Goal: Complete application form

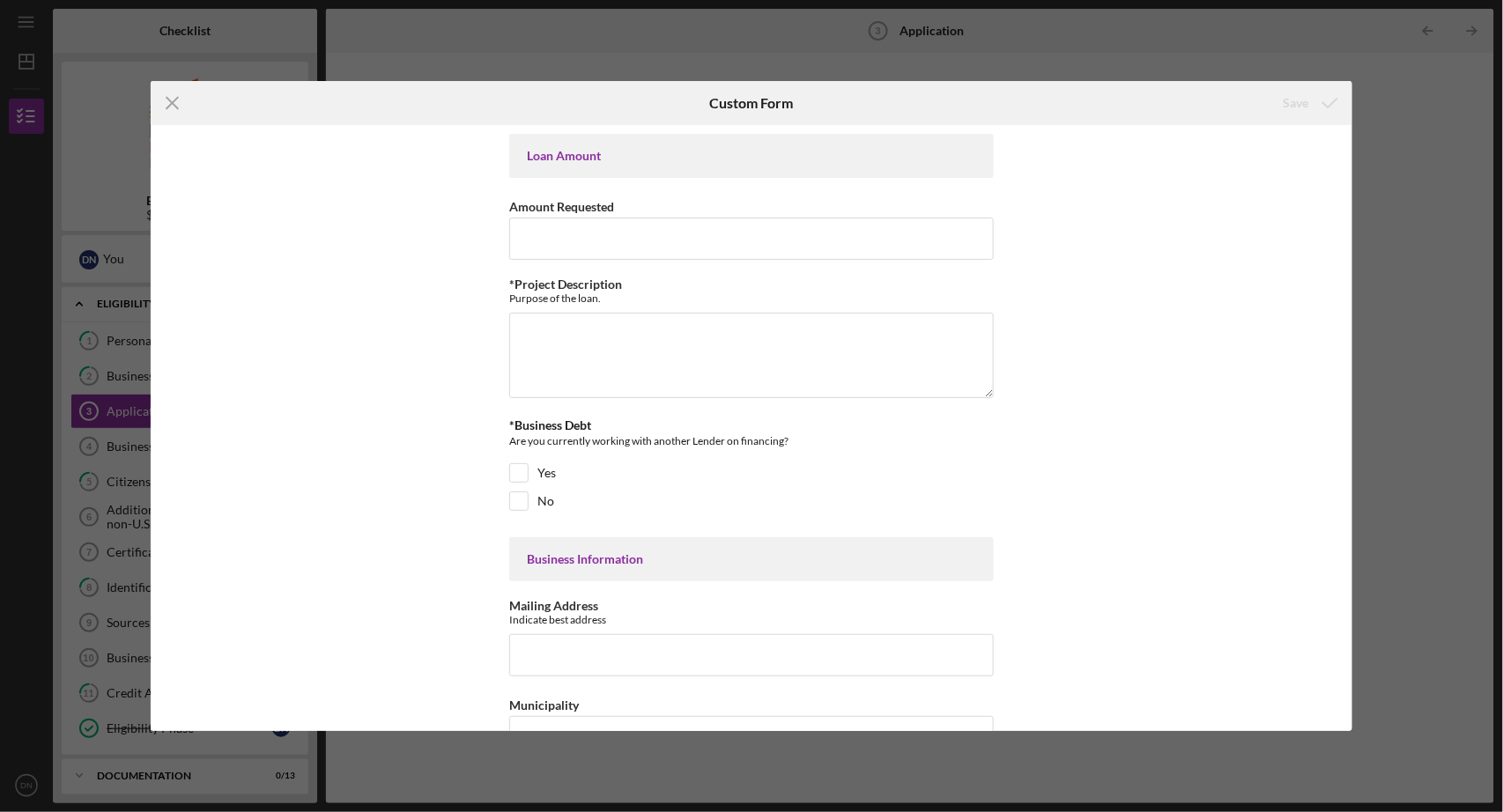
click at [534, 236] on input "Amount Requested" at bounding box center [751, 238] width 484 height 42
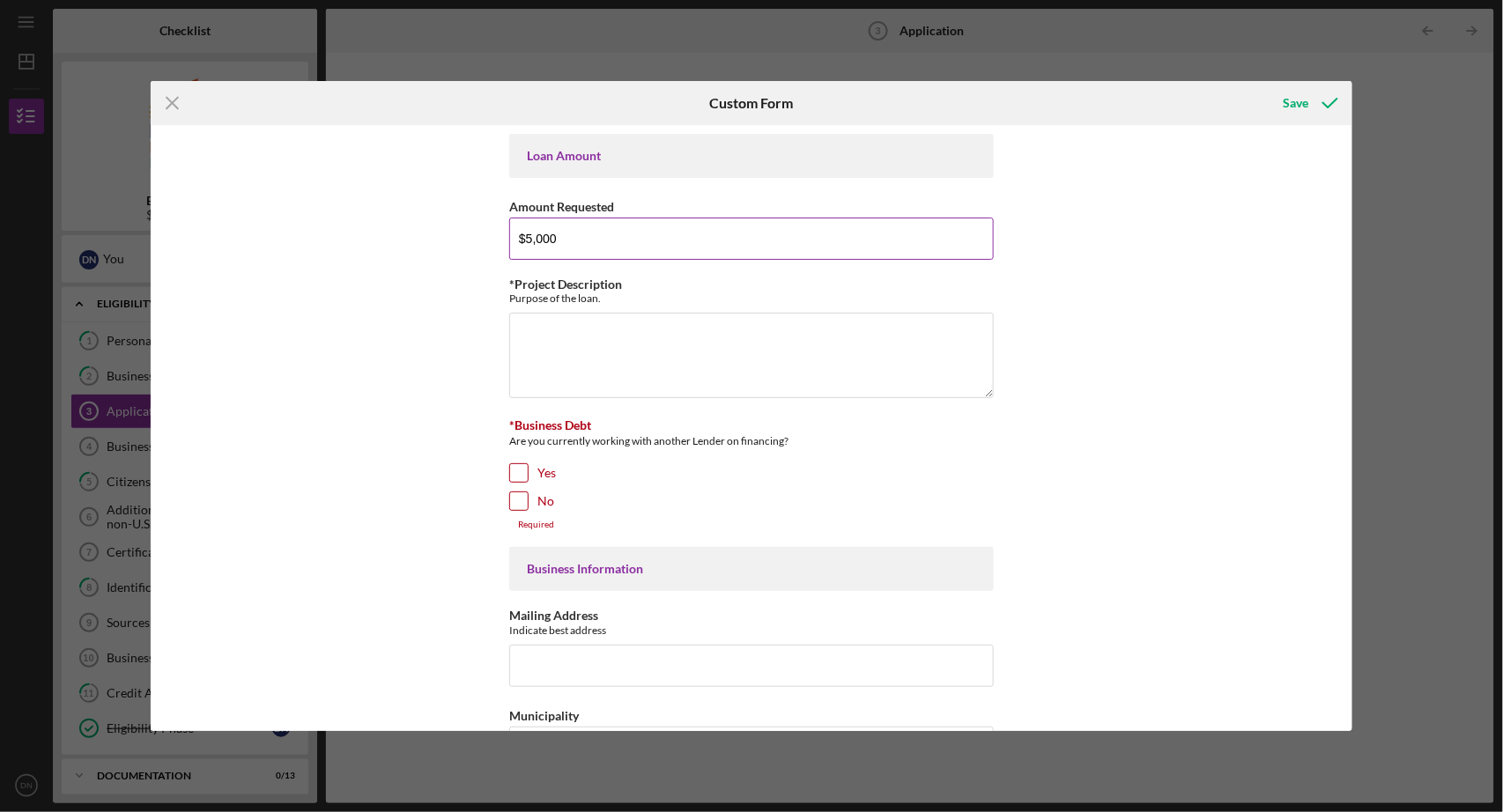
type input "$50,000"
click at [518, 498] on input "No" at bounding box center [518, 501] width 17 height 17
checkbox input "true"
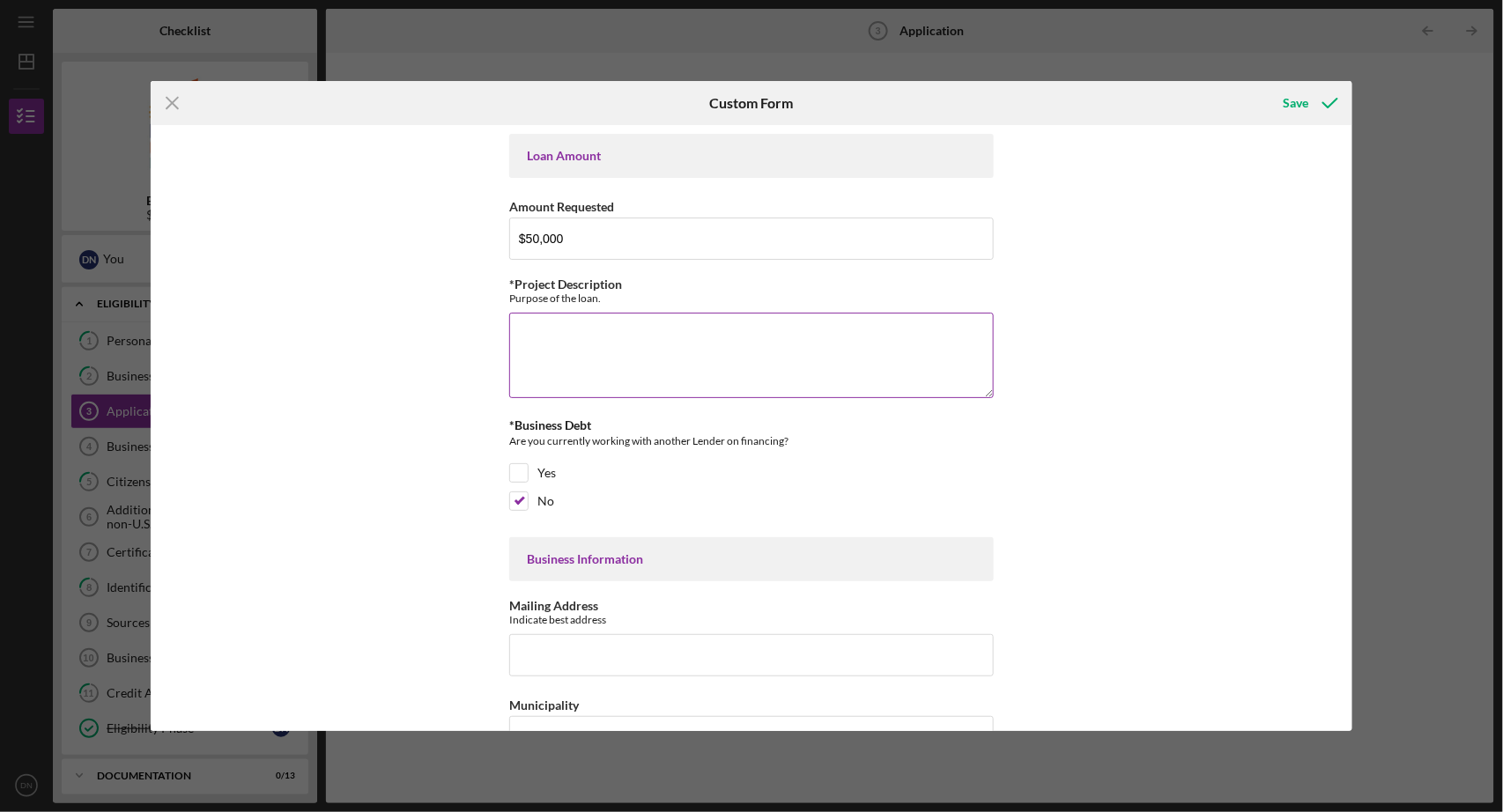
click at [569, 357] on textarea "*Project Description" at bounding box center [751, 354] width 484 height 85
drag, startPoint x: 569, startPoint y: 357, endPoint x: 776, endPoint y: 632, distance: 344.2
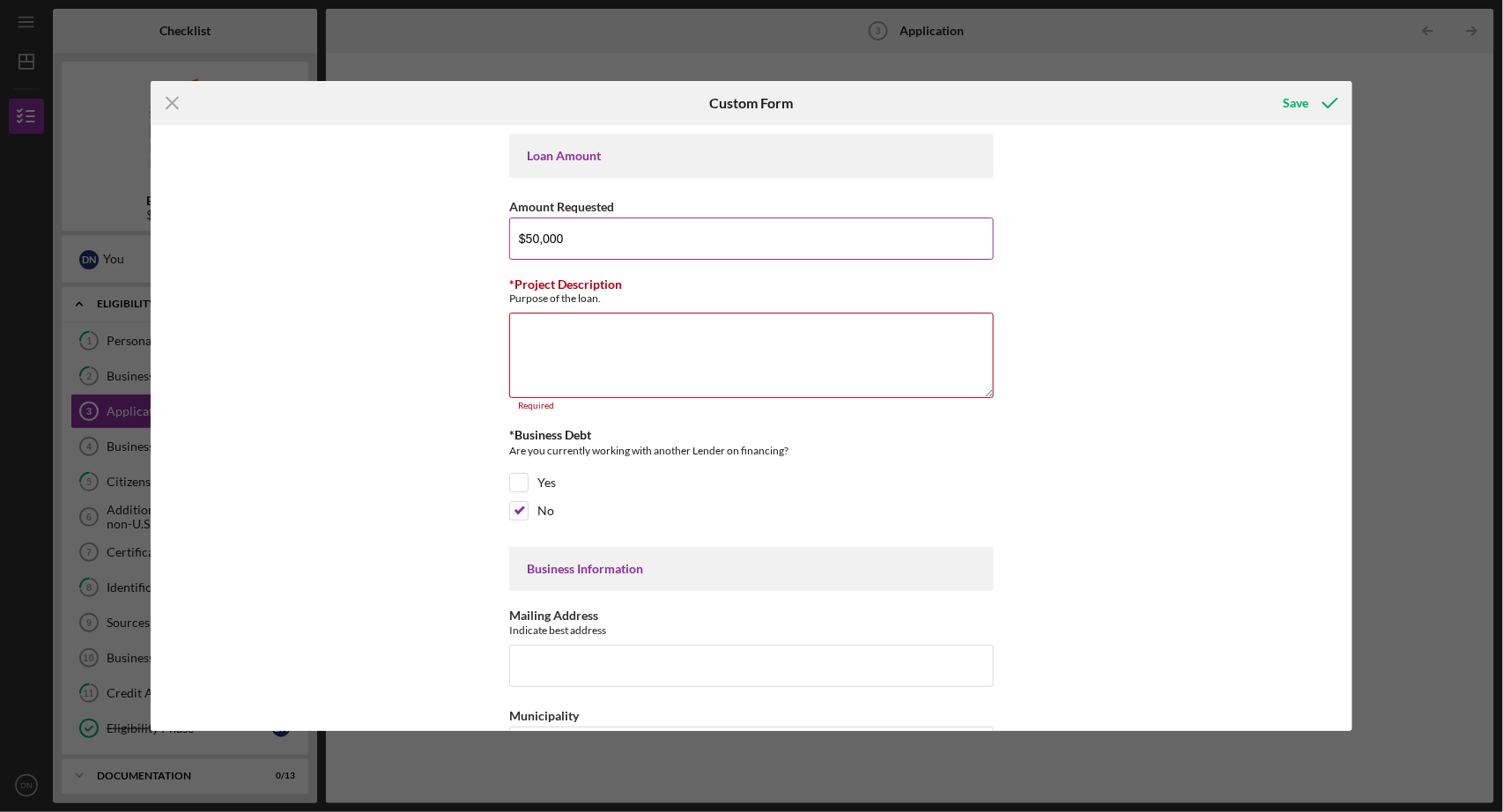
click at [586, 240] on input "$50,000" at bounding box center [751, 238] width 484 height 42
type input "$5"
type input "$47,940"
click at [572, 330] on textarea "*Project Description" at bounding box center [751, 354] width 484 height 85
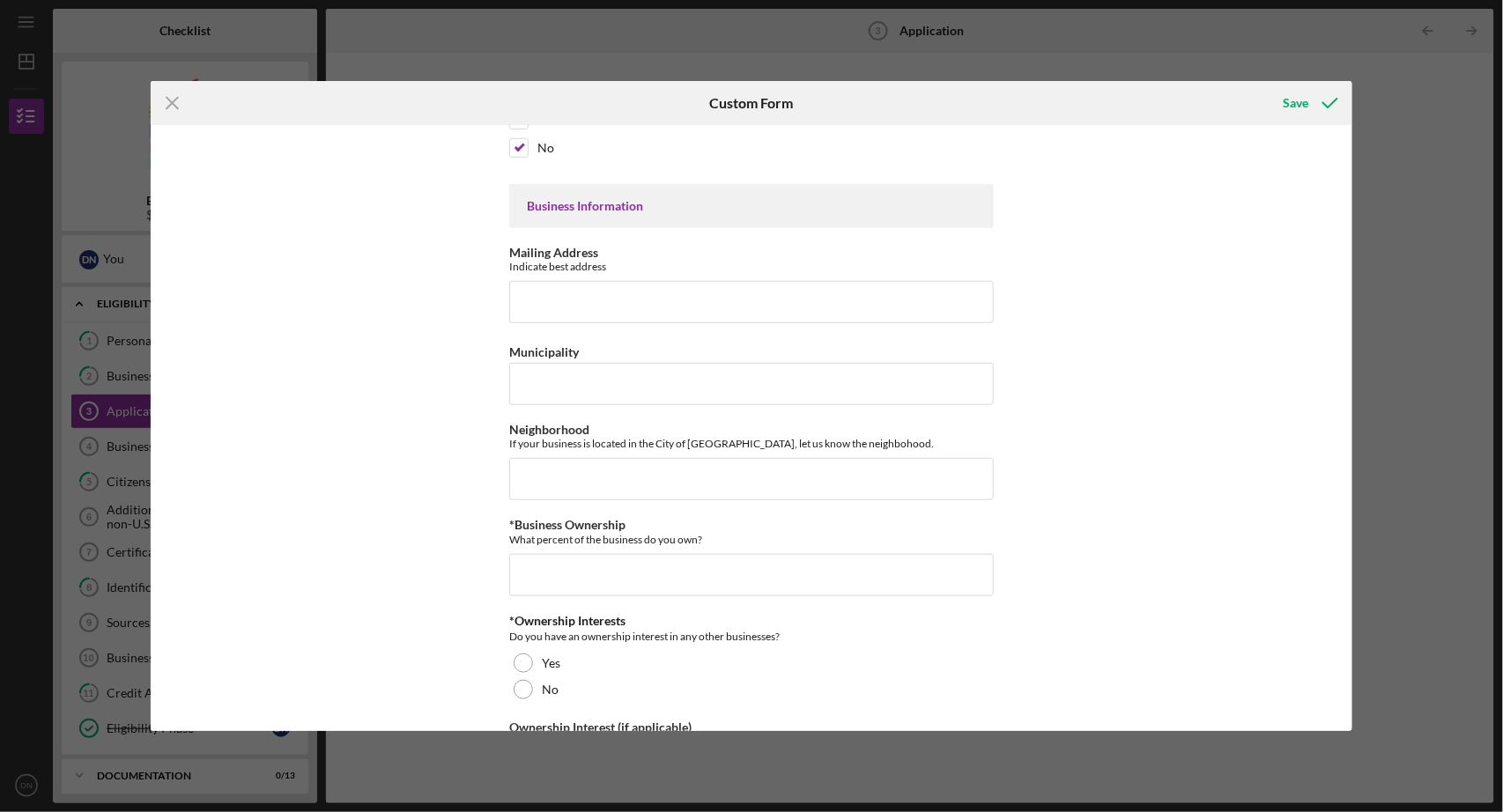
scroll to position [354, 0]
type textarea "purchase of minivan(Caravan), working capital(pay for 2 months), Training(USPS)…"
type input "[STREET_ADDRESS]"
click at [675, 389] on input "Municipality" at bounding box center [751, 386] width 484 height 42
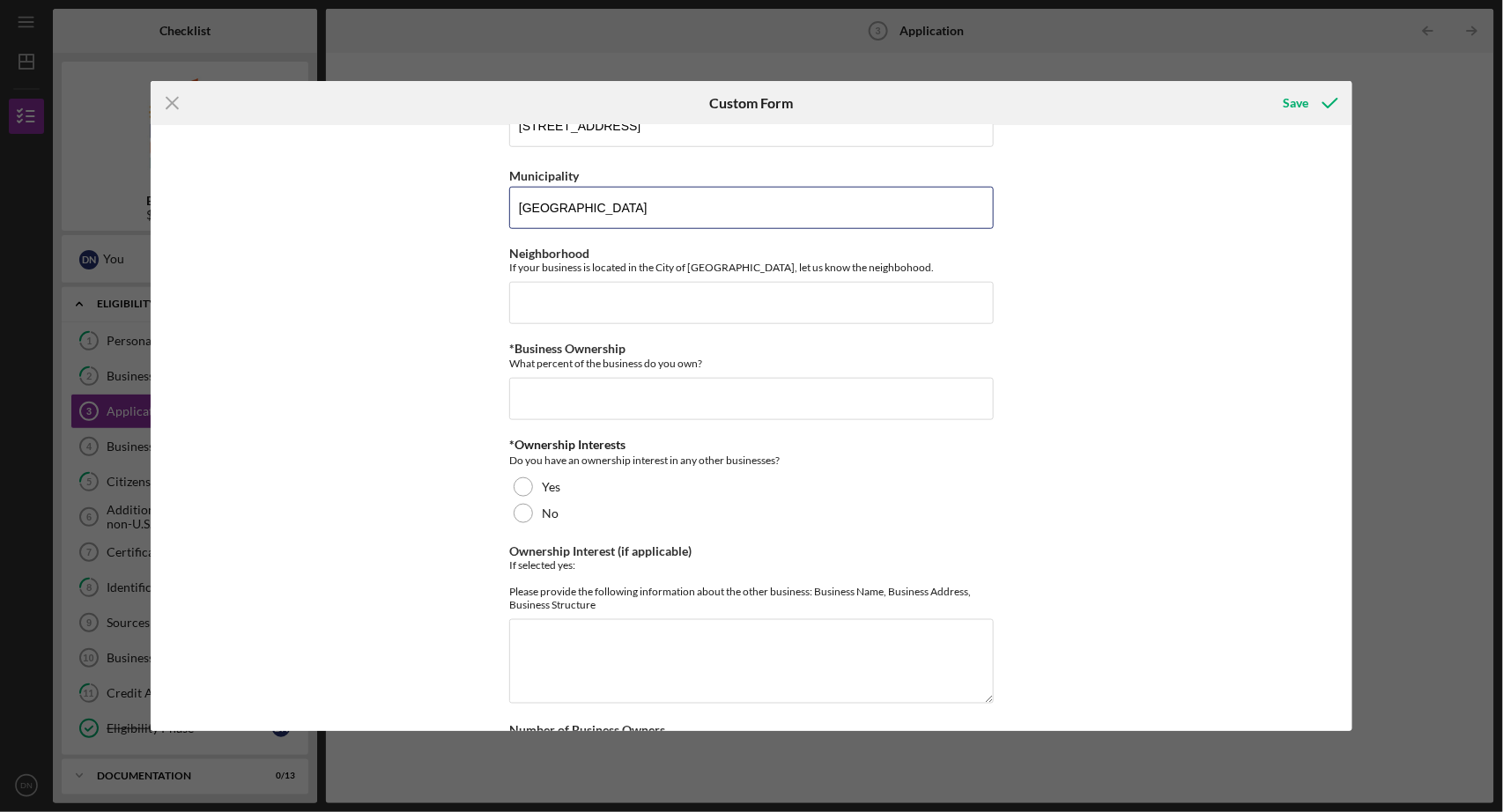
scroll to position [530, 0]
type input "[GEOGRAPHIC_DATA]"
click at [568, 303] on input "Neighborhood" at bounding box center [751, 302] width 484 height 42
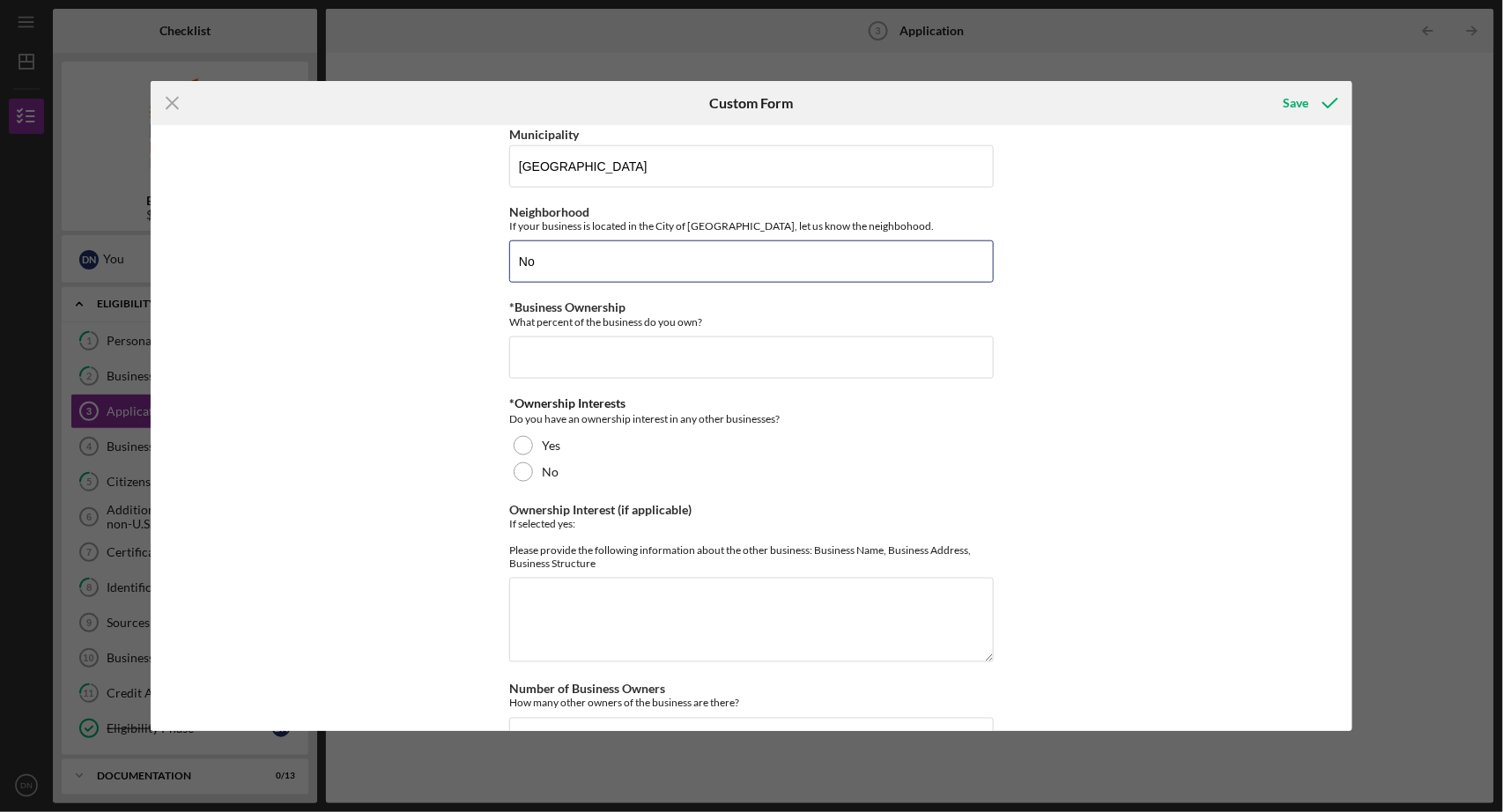
scroll to position [579, 0]
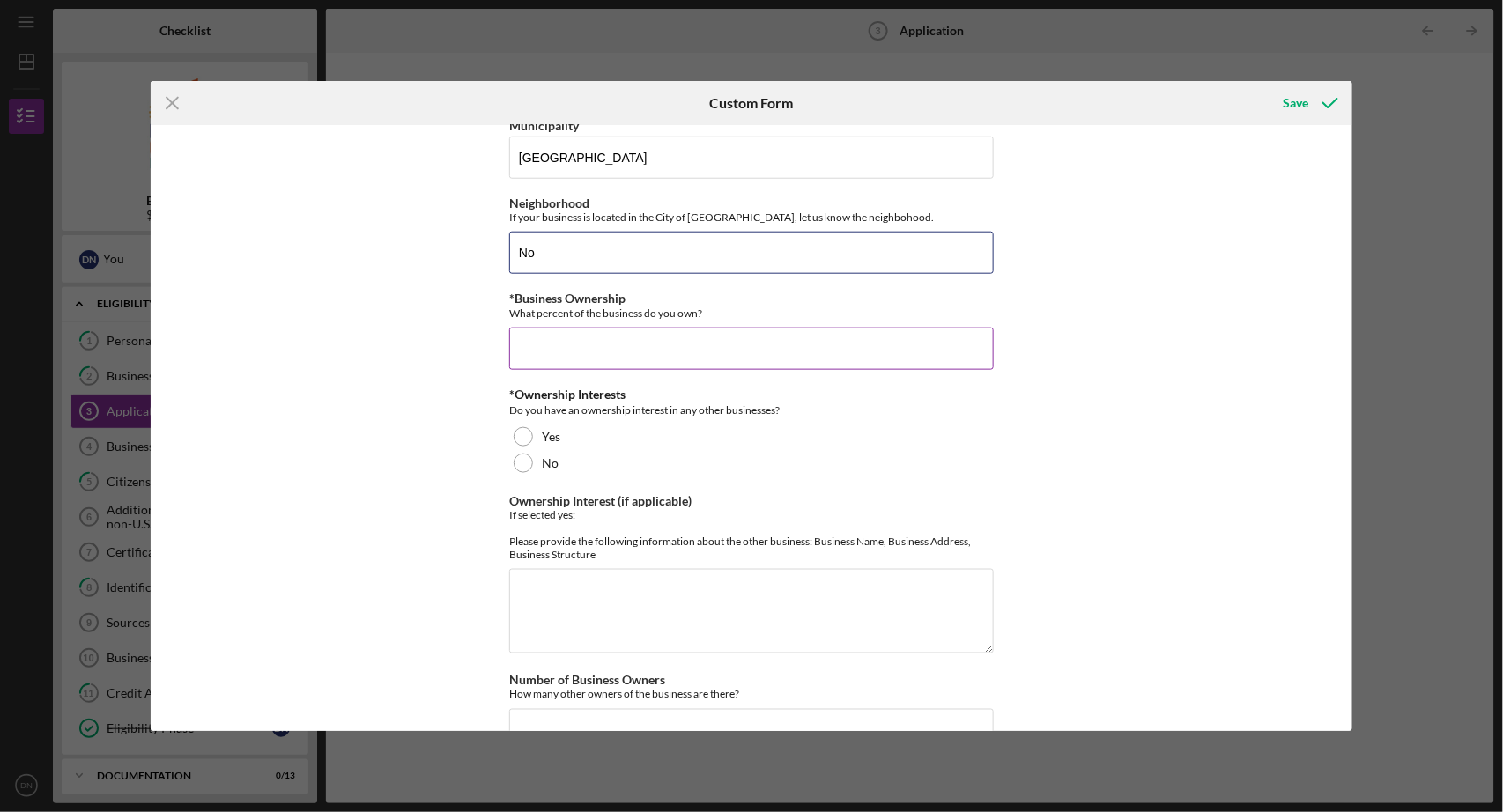
type input "No"
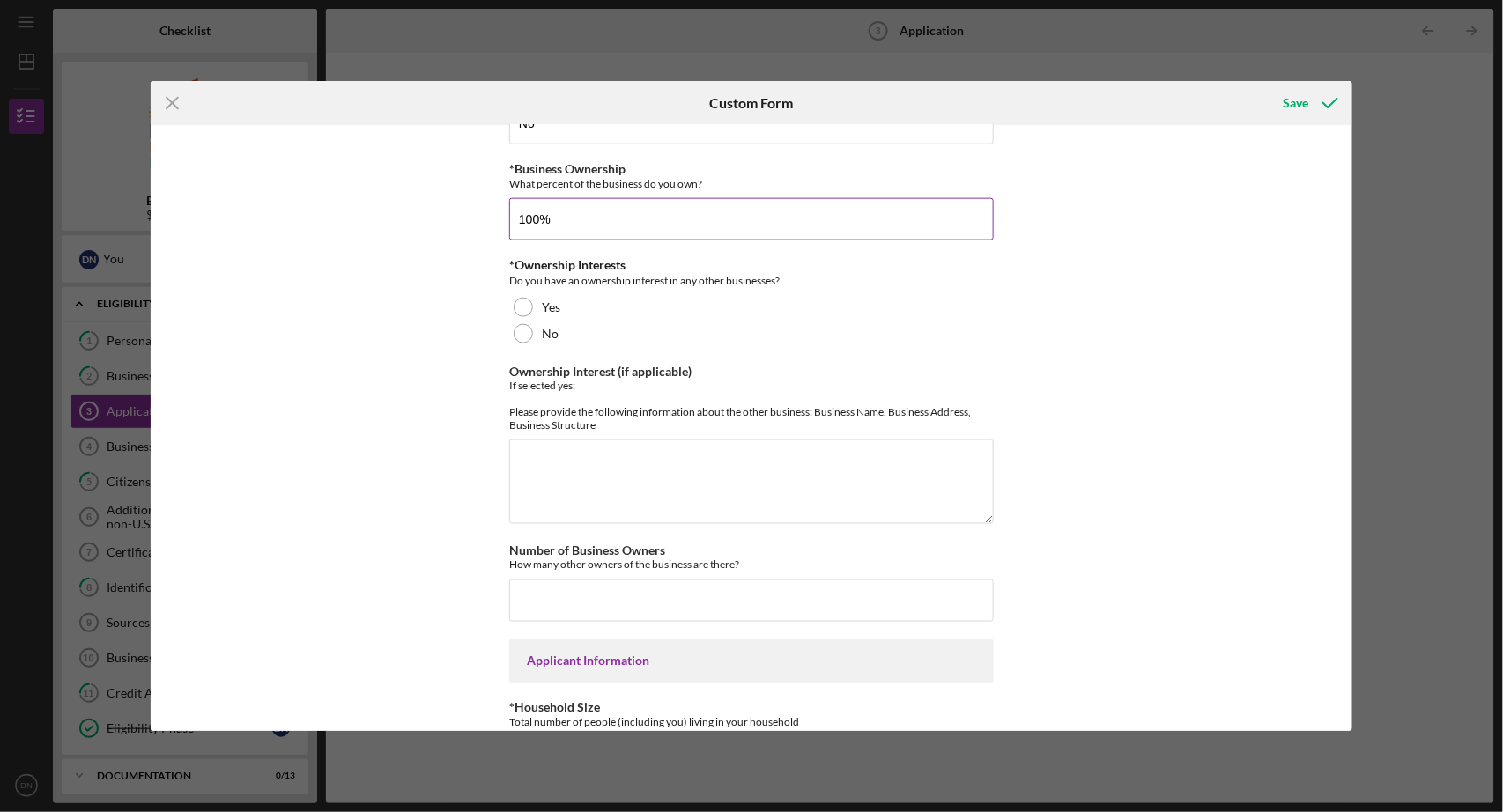
scroll to position [721, 0]
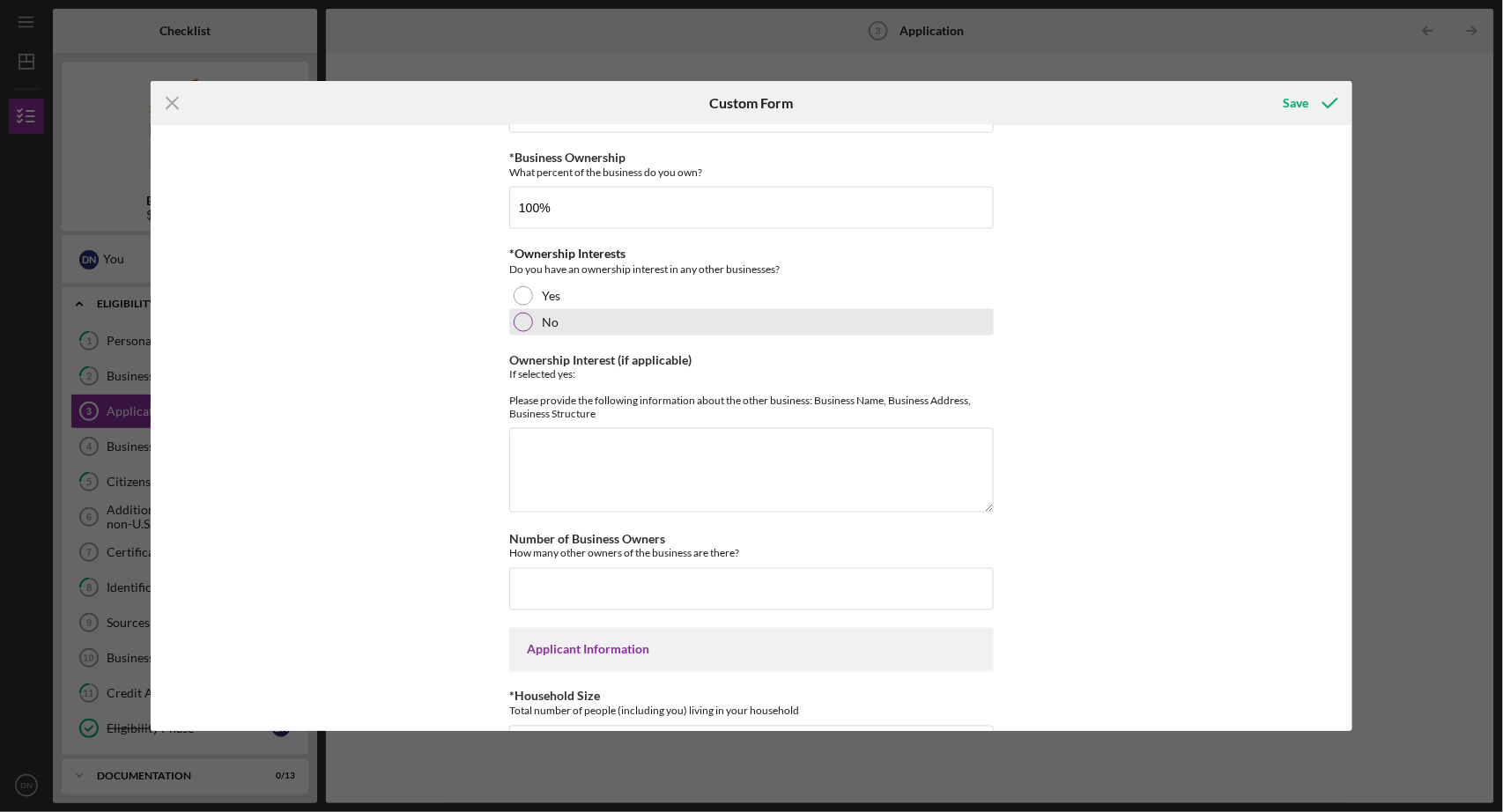
type input "100.00000%"
click at [522, 322] on div at bounding box center [523, 322] width 19 height 19
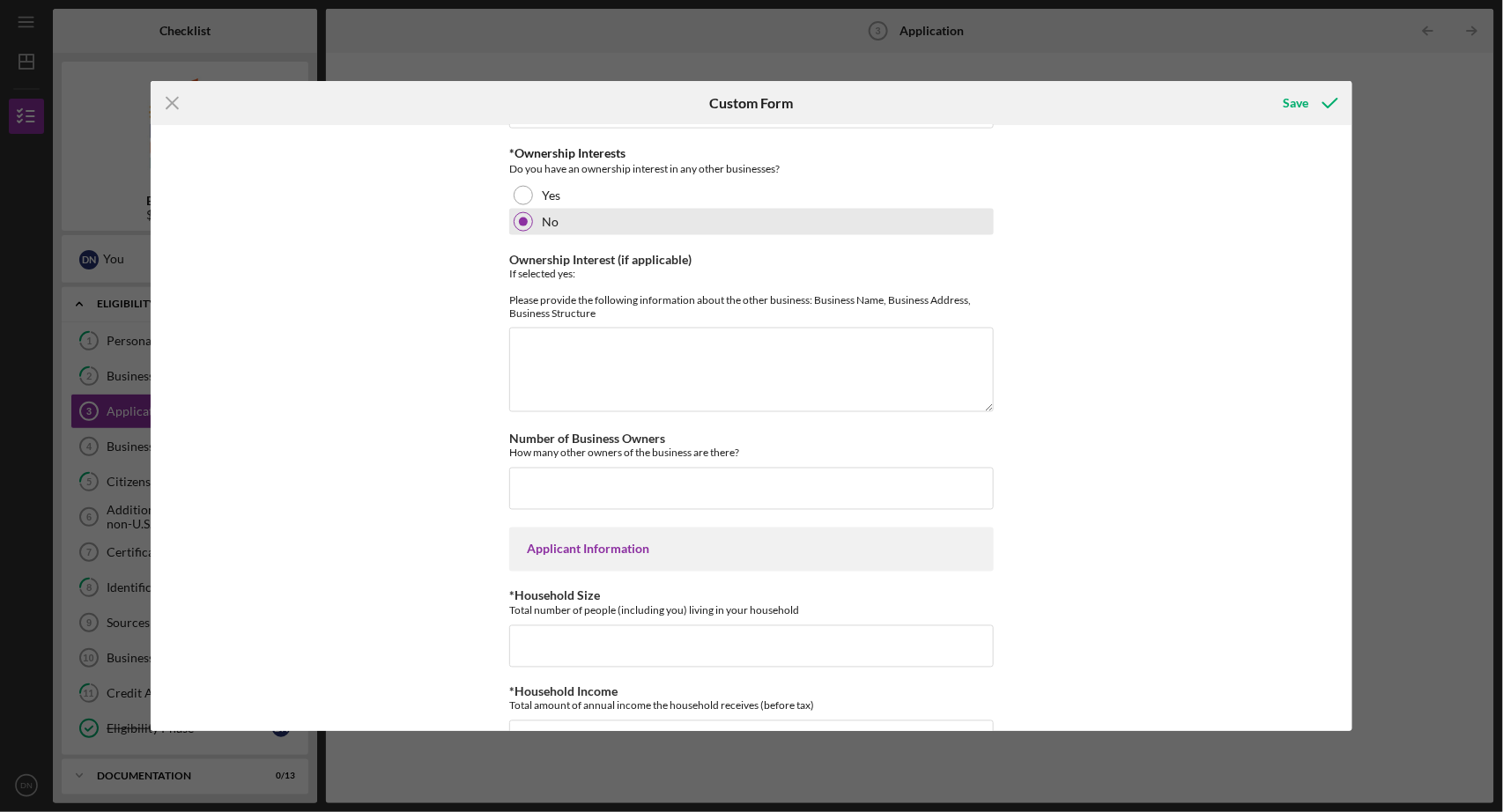
scroll to position [838, 0]
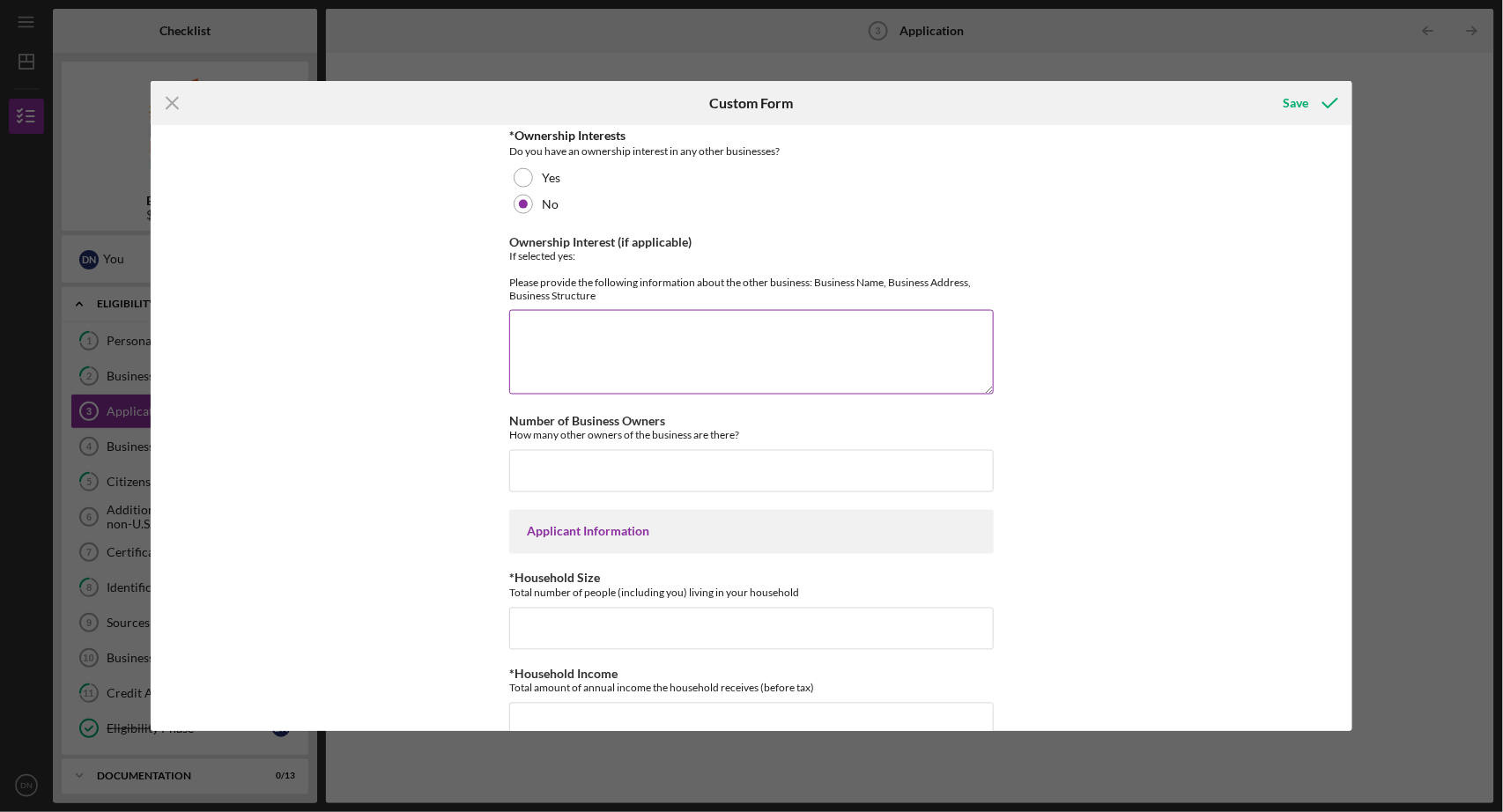
click at [561, 339] on textarea "Ownership Interest (if applicable)" at bounding box center [751, 352] width 484 height 85
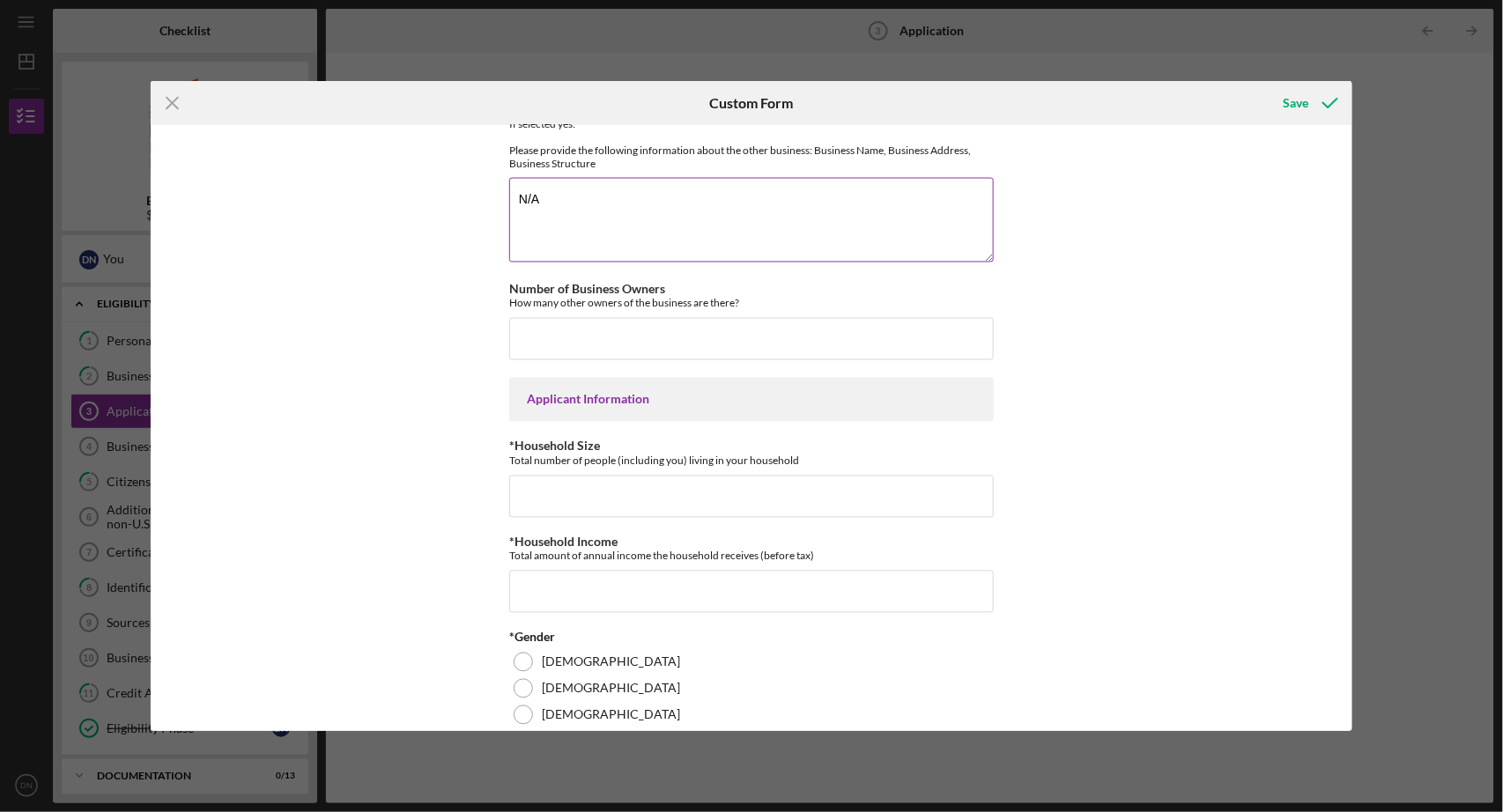
scroll to position [998, 0]
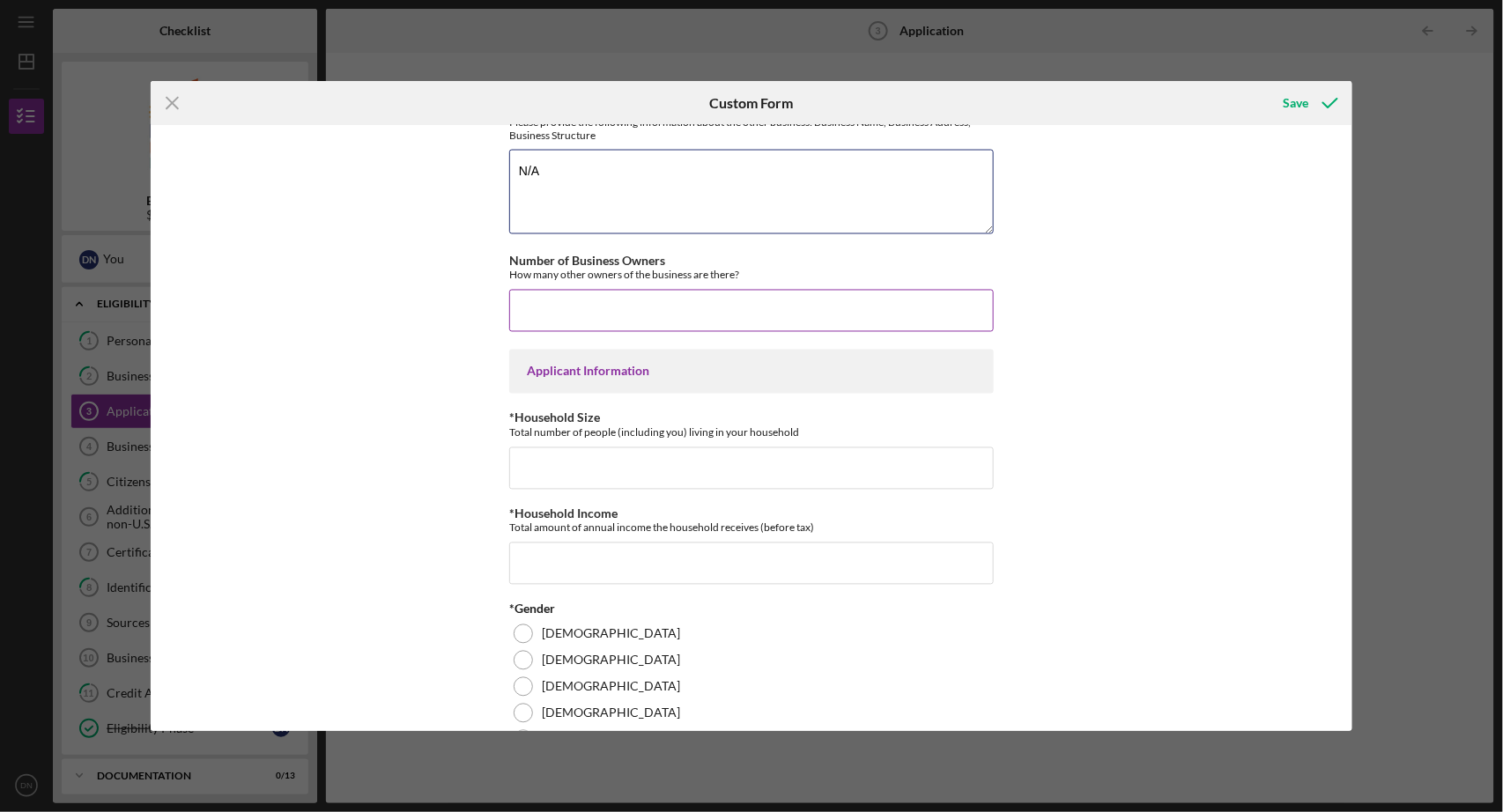
type textarea "N/A"
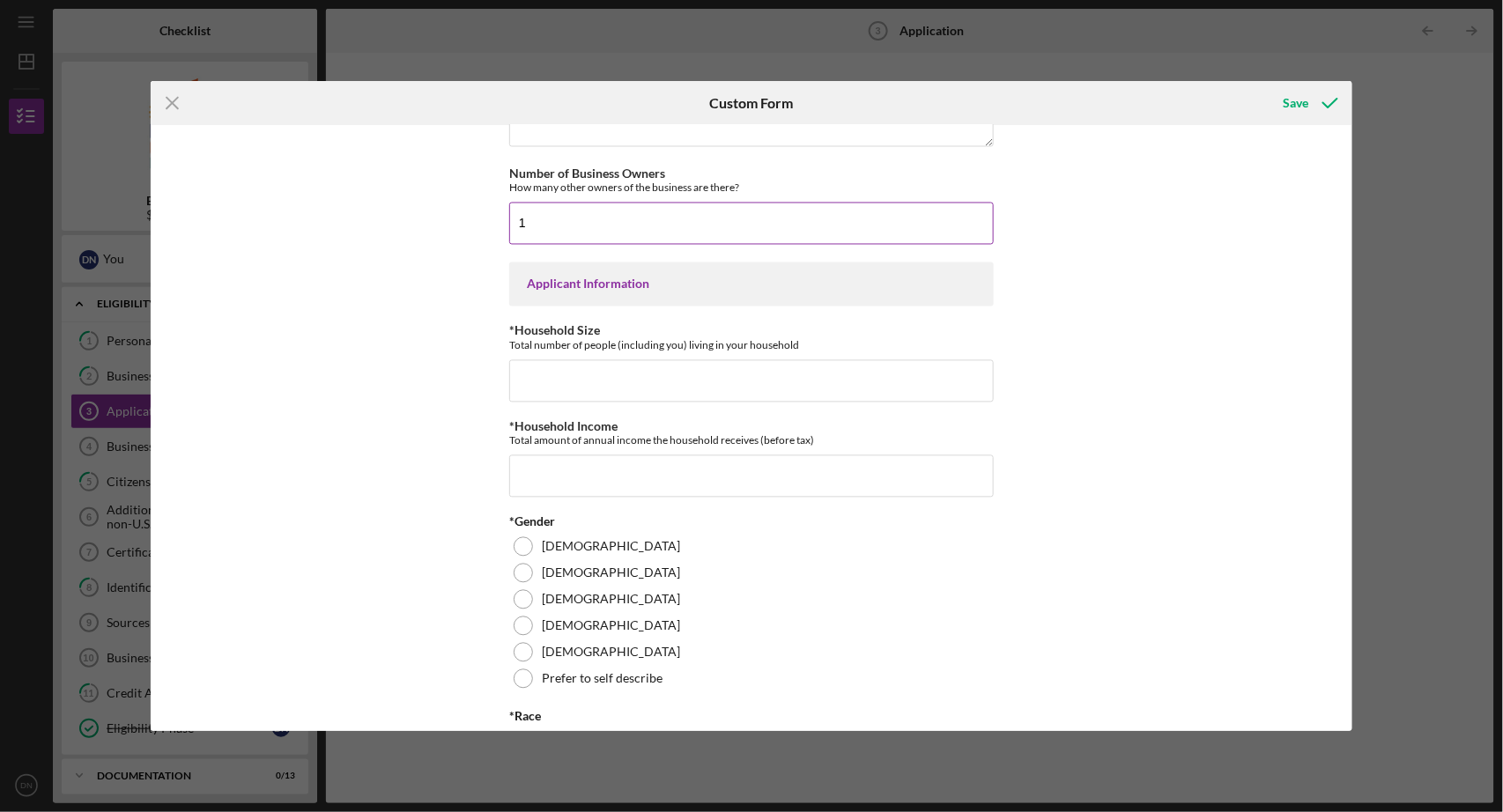
scroll to position [1125, 0]
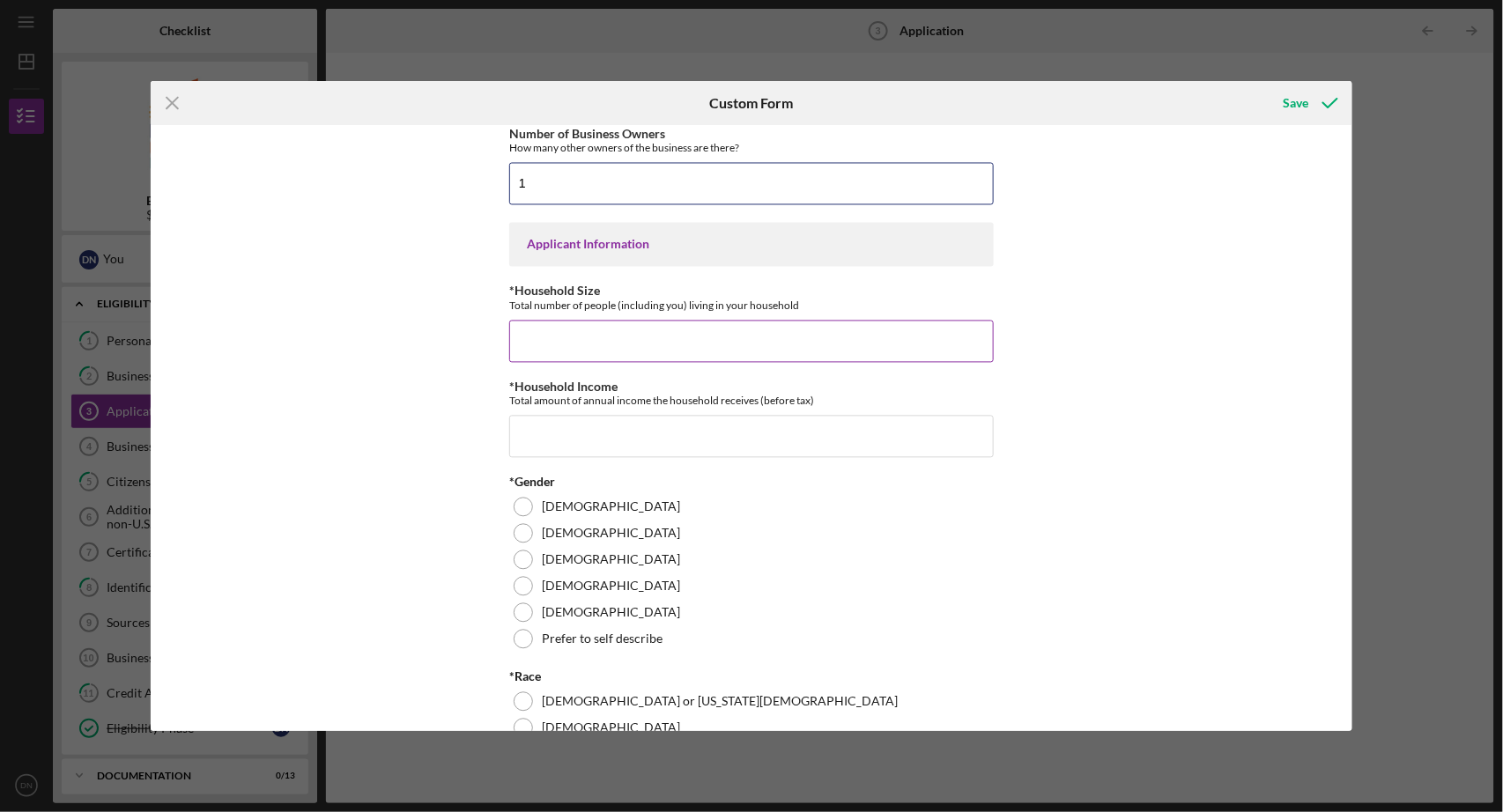
type input "1"
click at [640, 353] on input "*Household Size" at bounding box center [751, 342] width 484 height 42
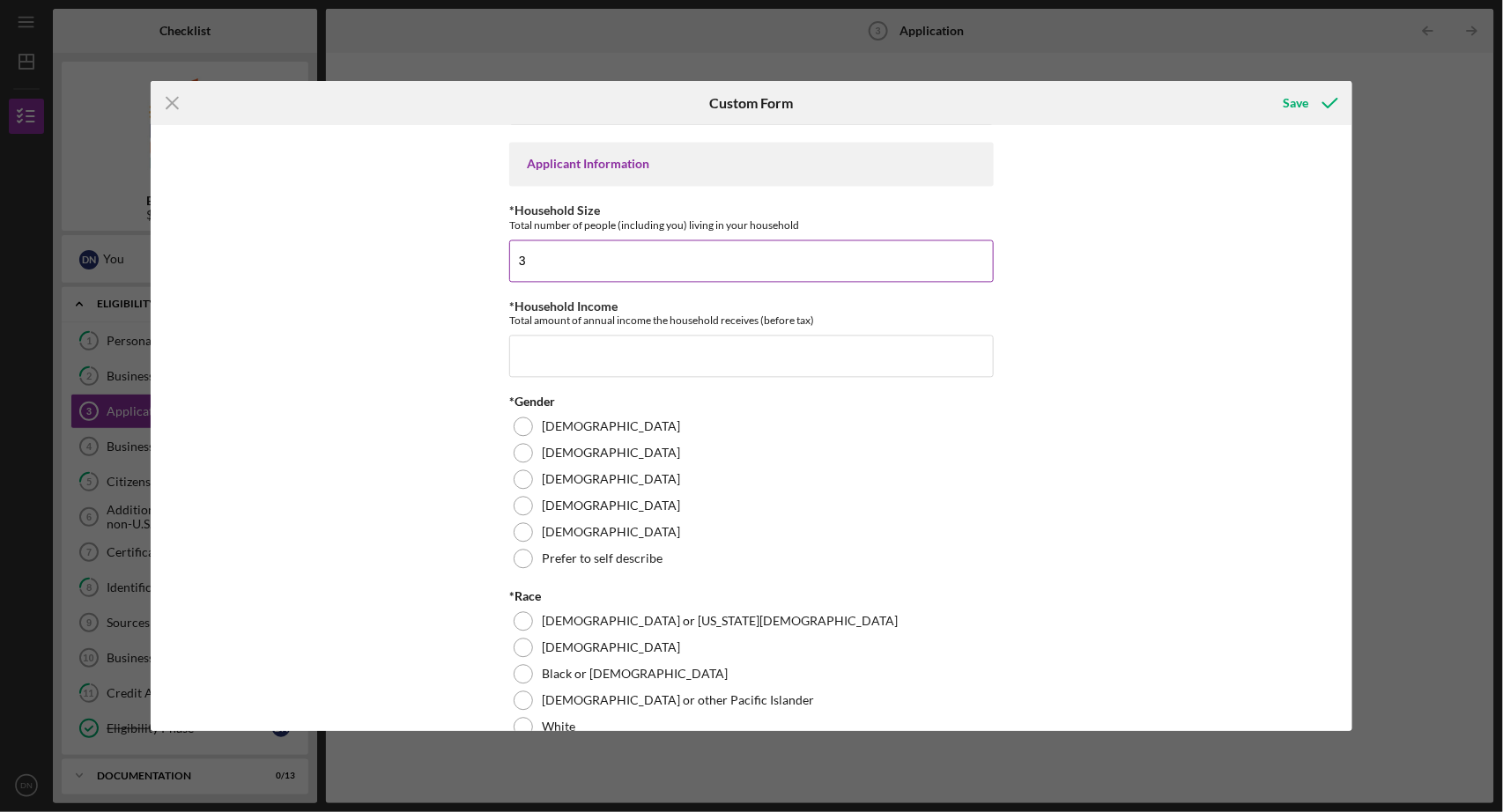
scroll to position [1247, 0]
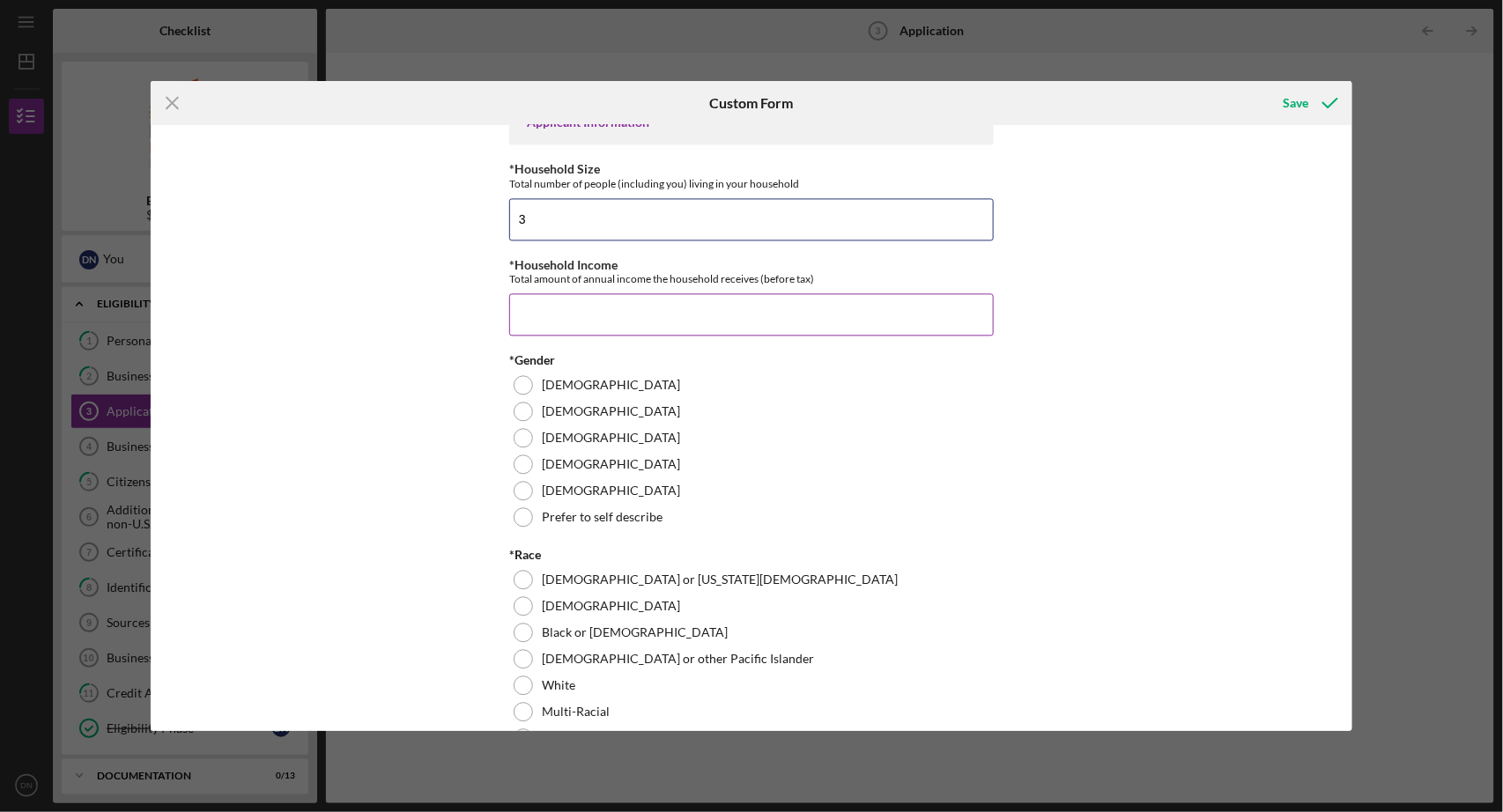
type input "3"
click at [544, 336] on input "*Household Income" at bounding box center [751, 315] width 484 height 42
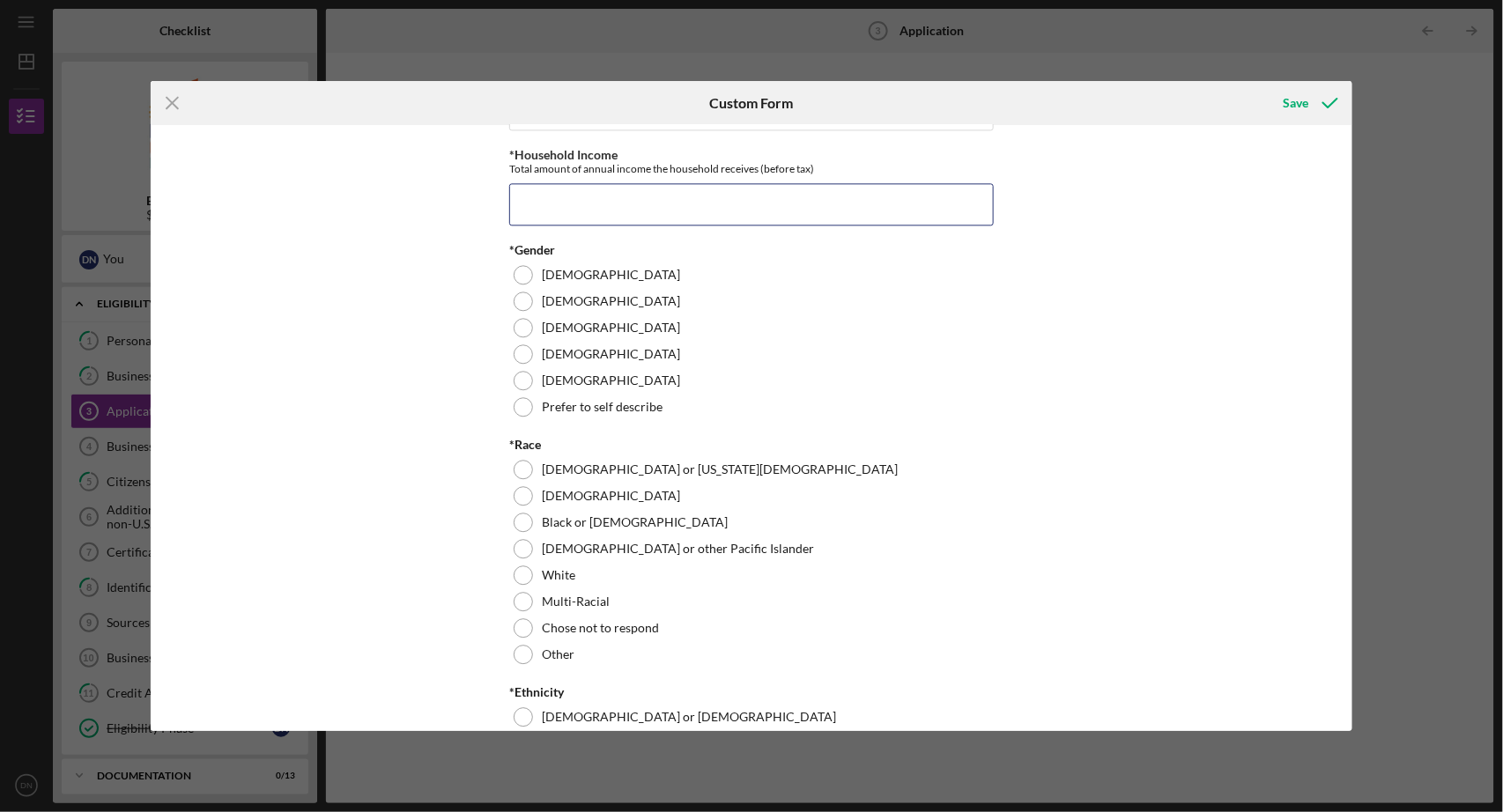
scroll to position [1374, 0]
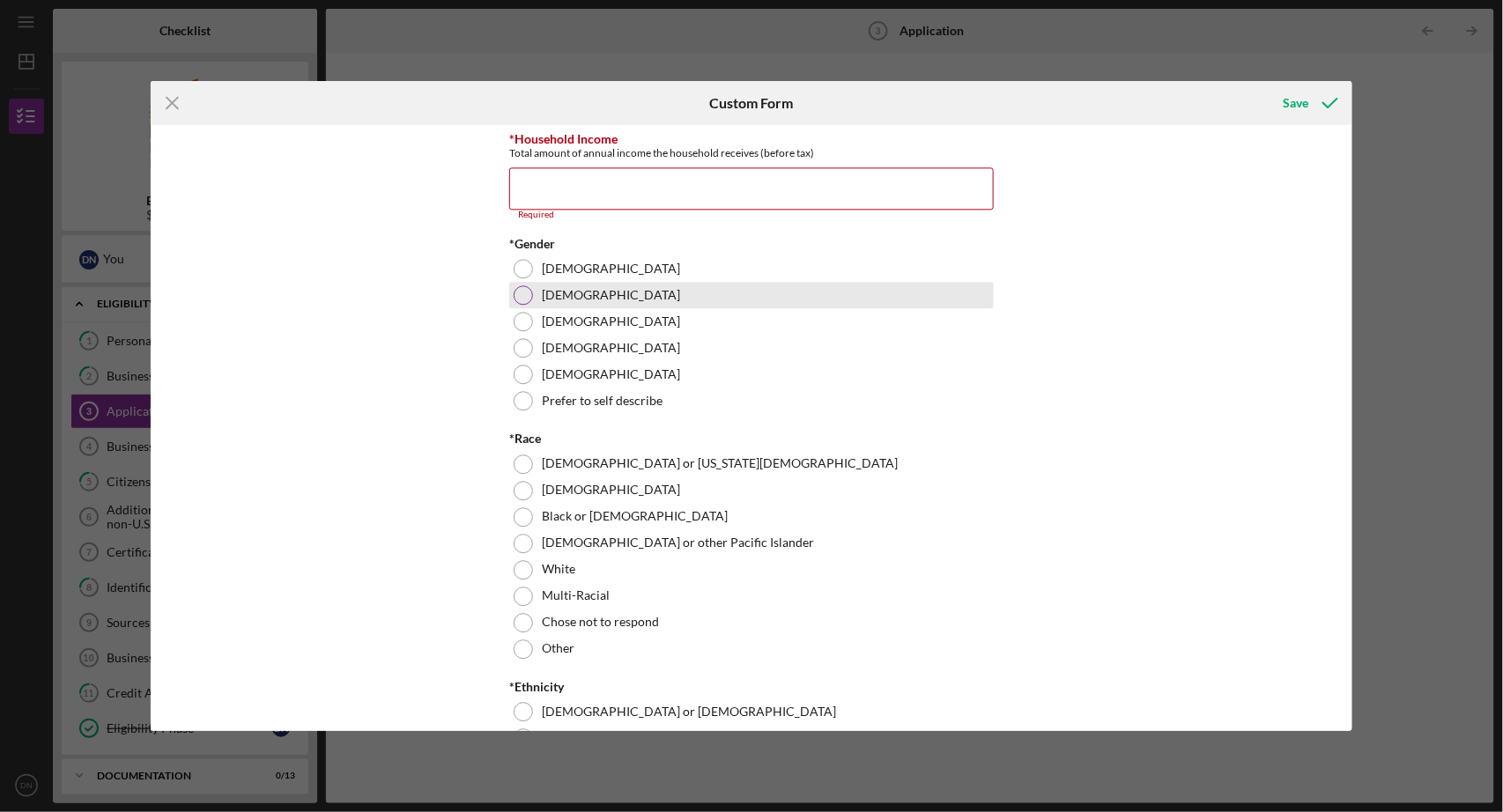
click at [522, 308] on div "*Gender [DEMOGRAPHIC_DATA] [DEMOGRAPHIC_DATA] [DEMOGRAPHIC_DATA] [DEMOGRAPHIC_D…" at bounding box center [751, 325] width 484 height 177
click at [514, 305] on div at bounding box center [523, 294] width 19 height 19
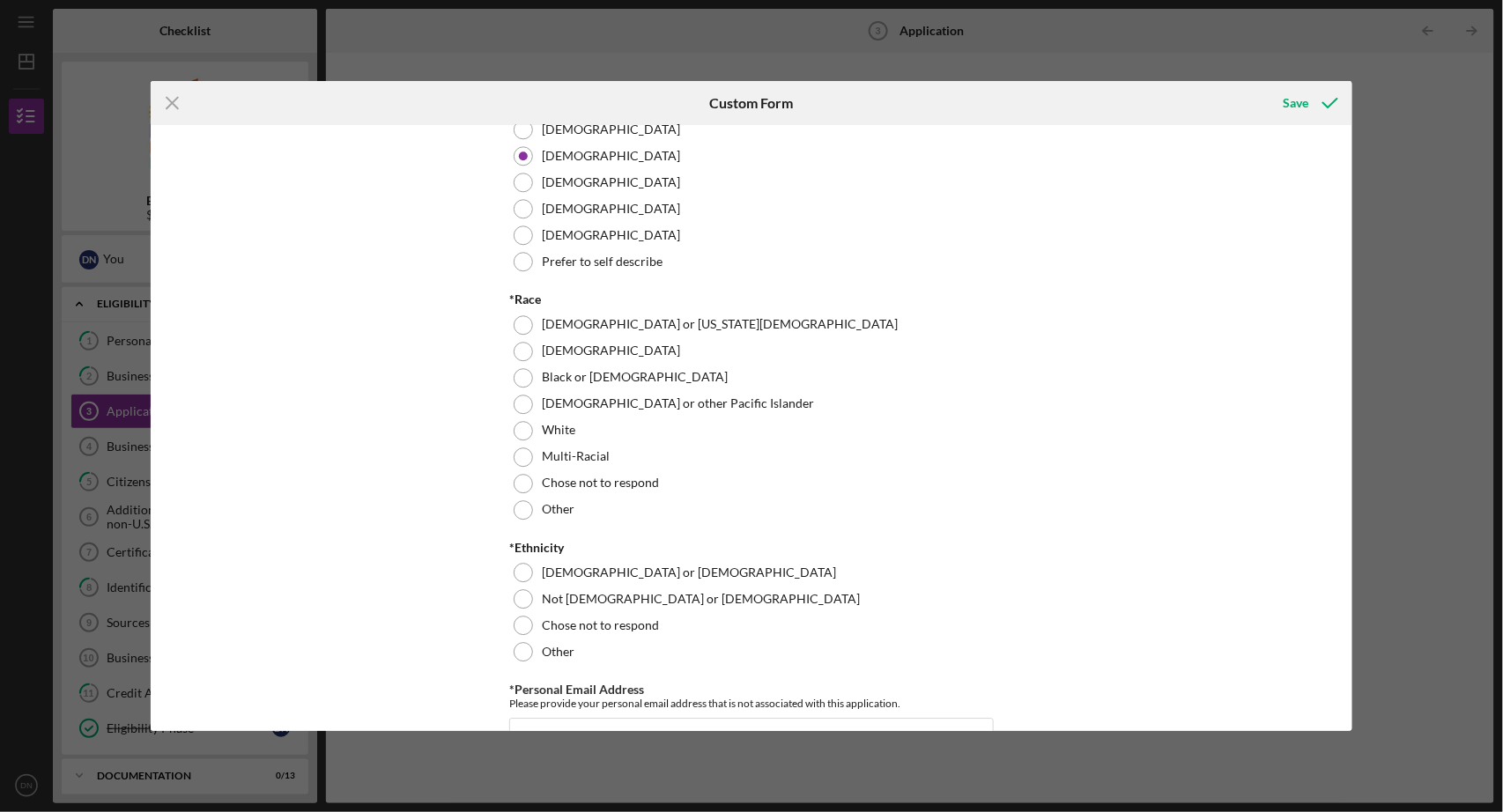
scroll to position [1523, 0]
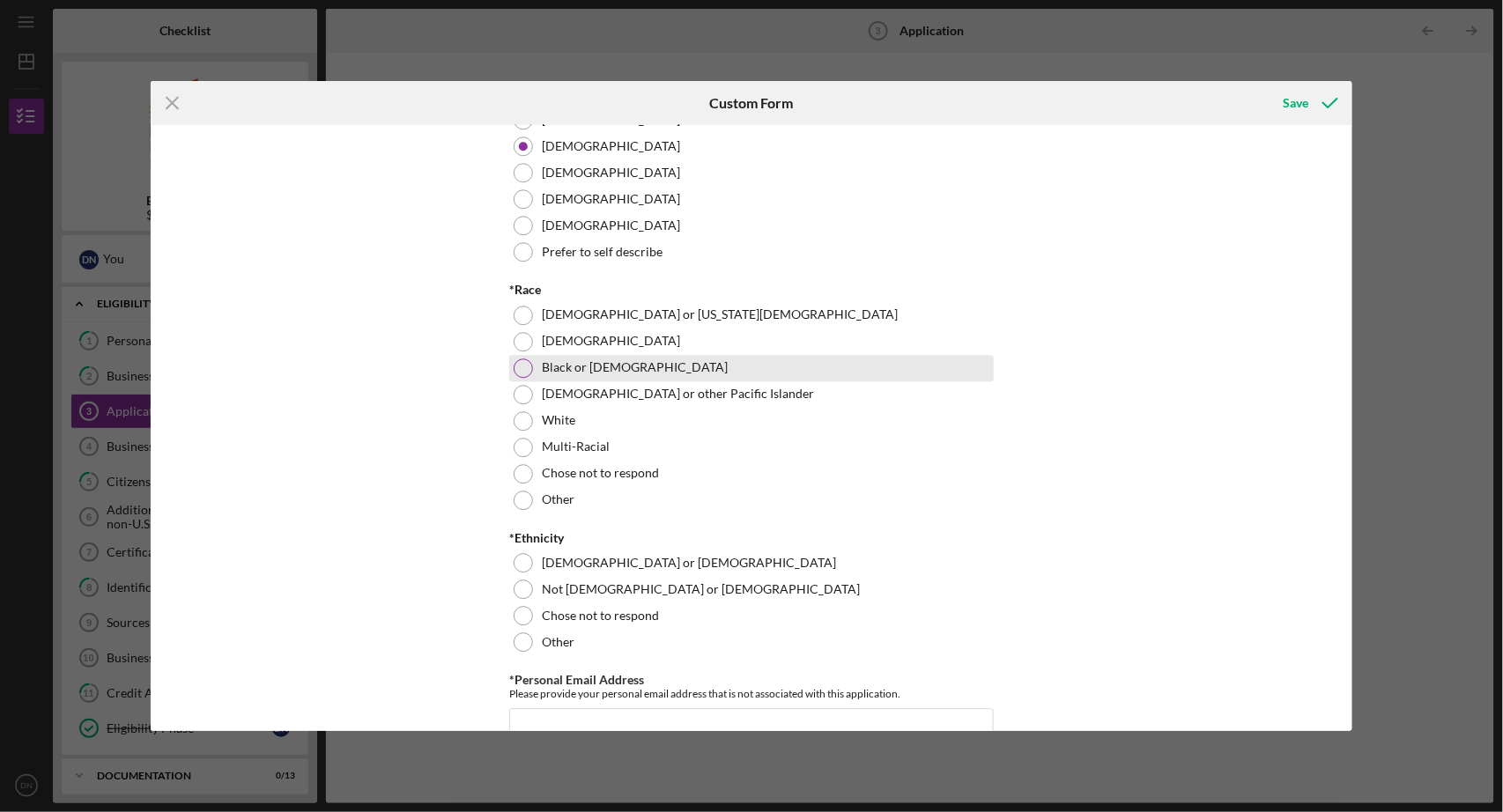
click at [523, 378] on div at bounding box center [523, 367] width 19 height 19
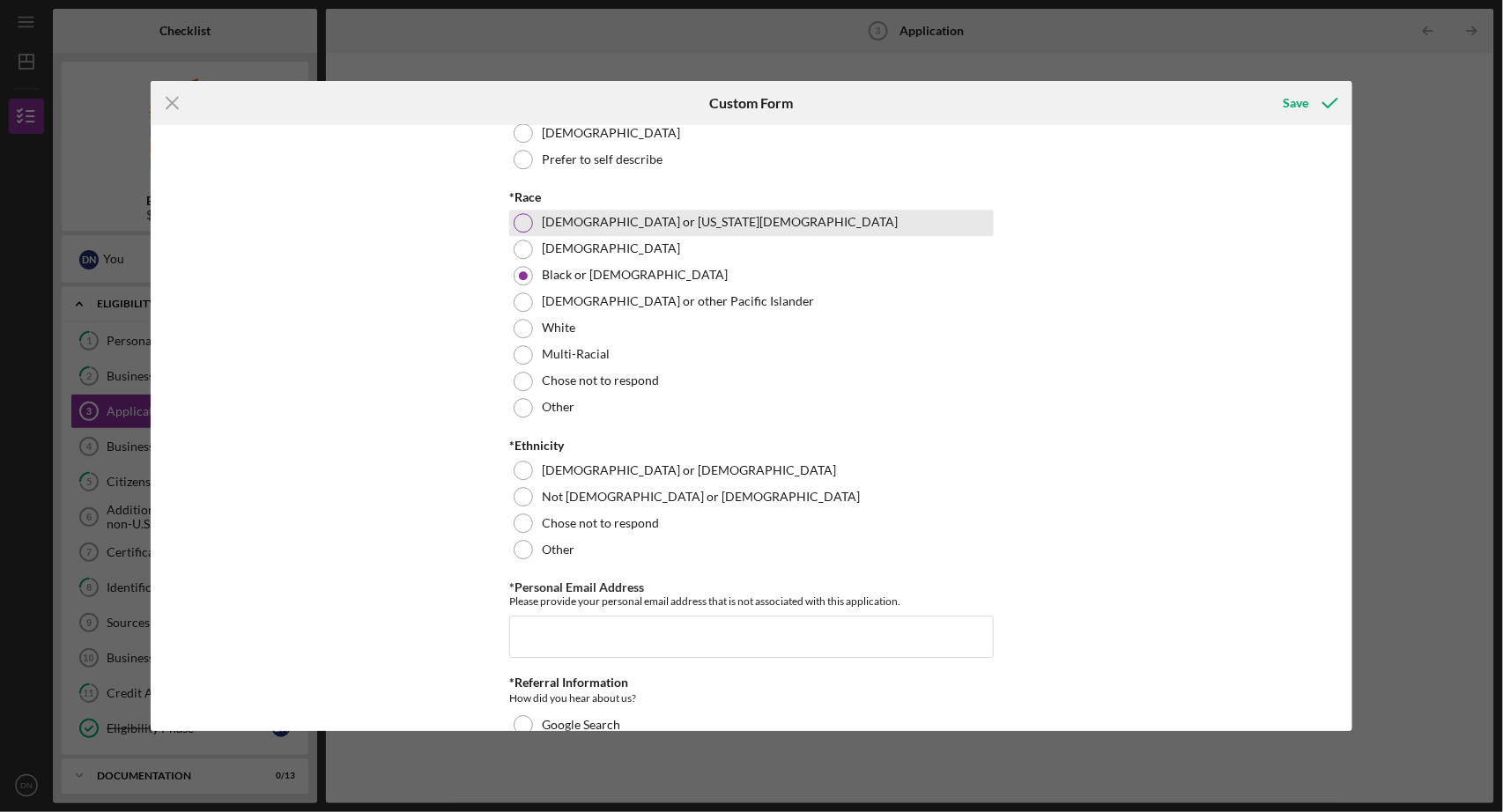
scroll to position [1639, 0]
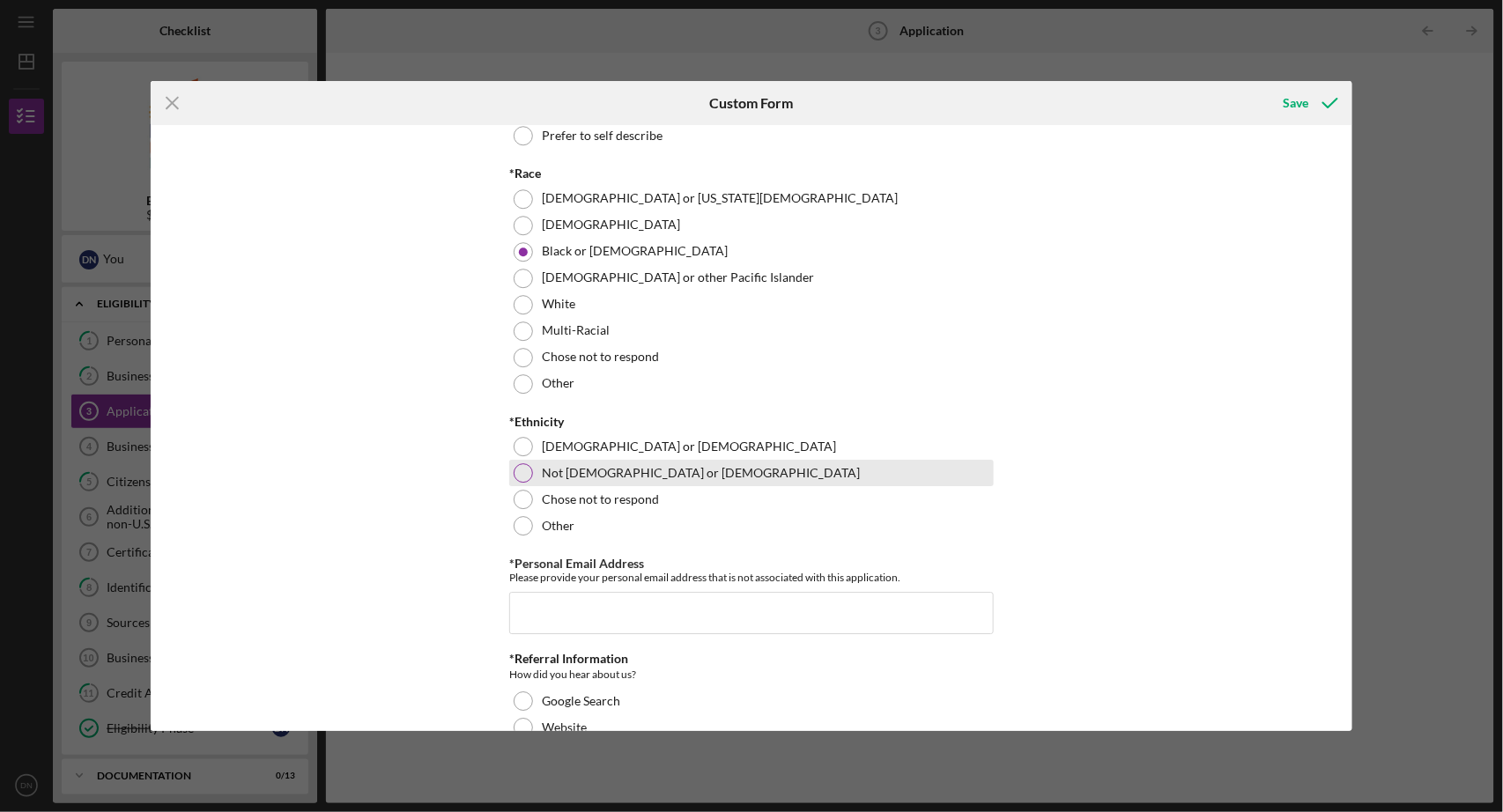
click at [526, 482] on div at bounding box center [523, 472] width 19 height 19
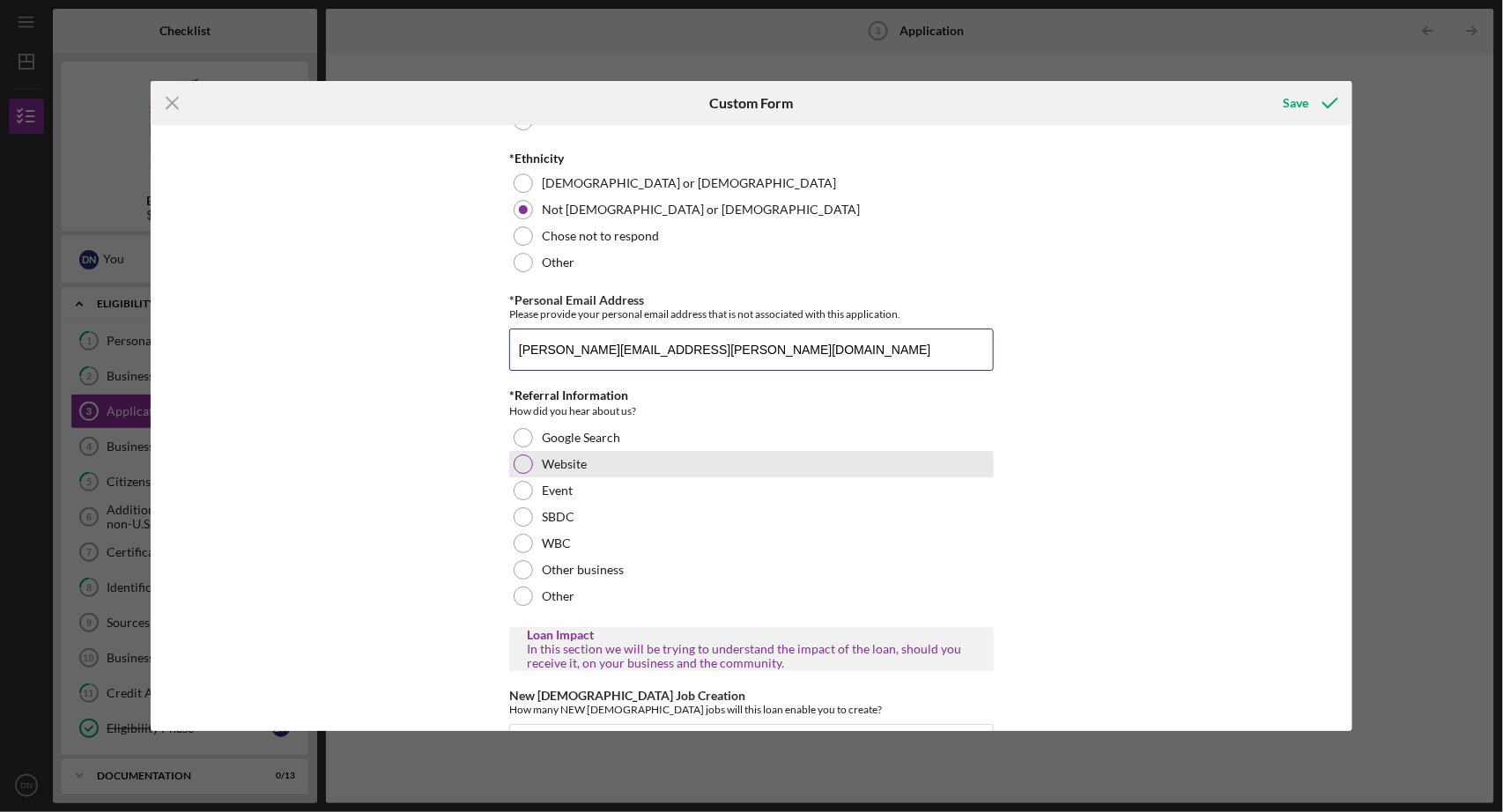
scroll to position [1903, 0]
type input "[PERSON_NAME][EMAIL_ADDRESS][PERSON_NAME][DOMAIN_NAME]"
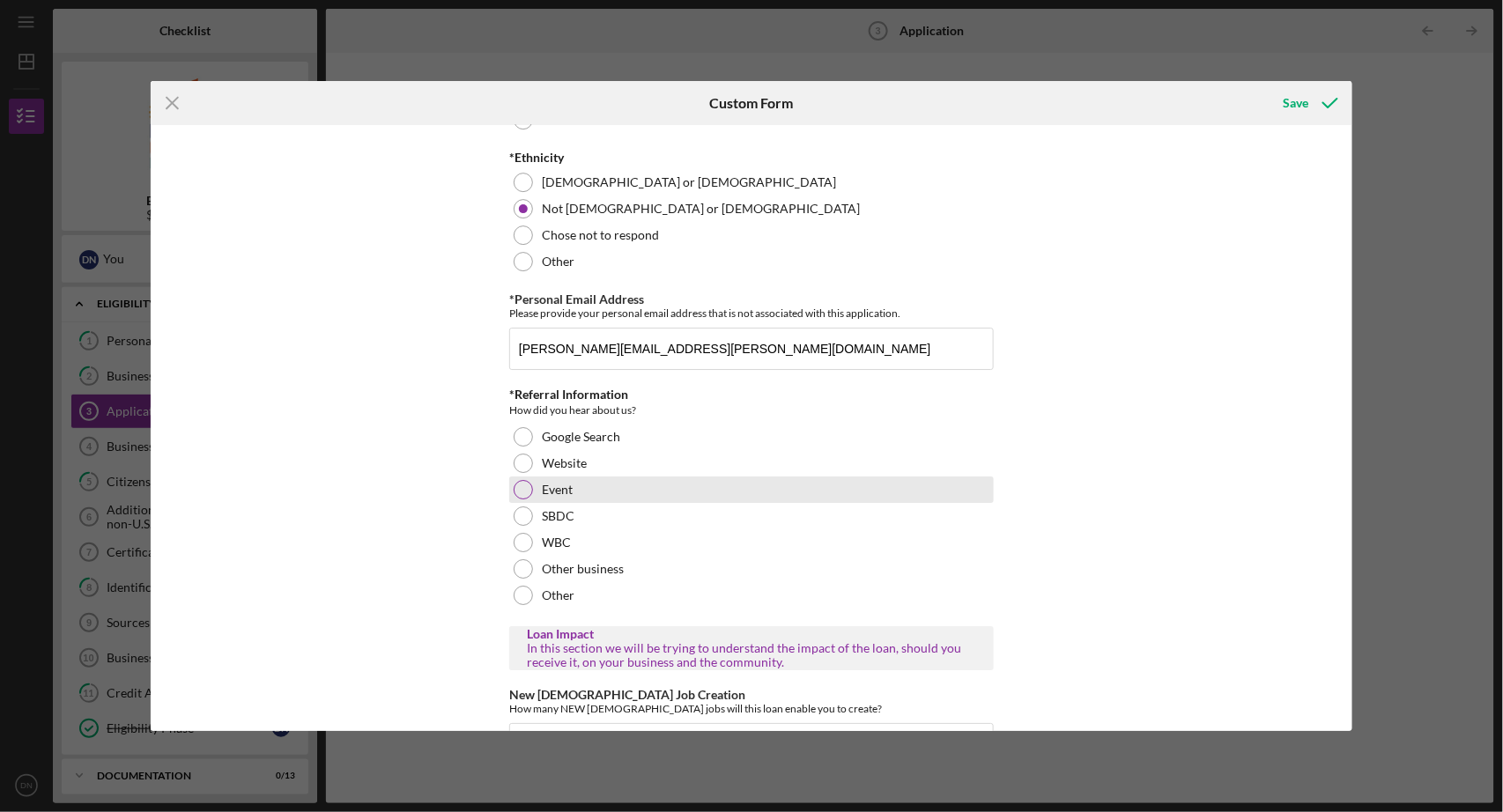
click at [523, 500] on div at bounding box center [523, 490] width 19 height 19
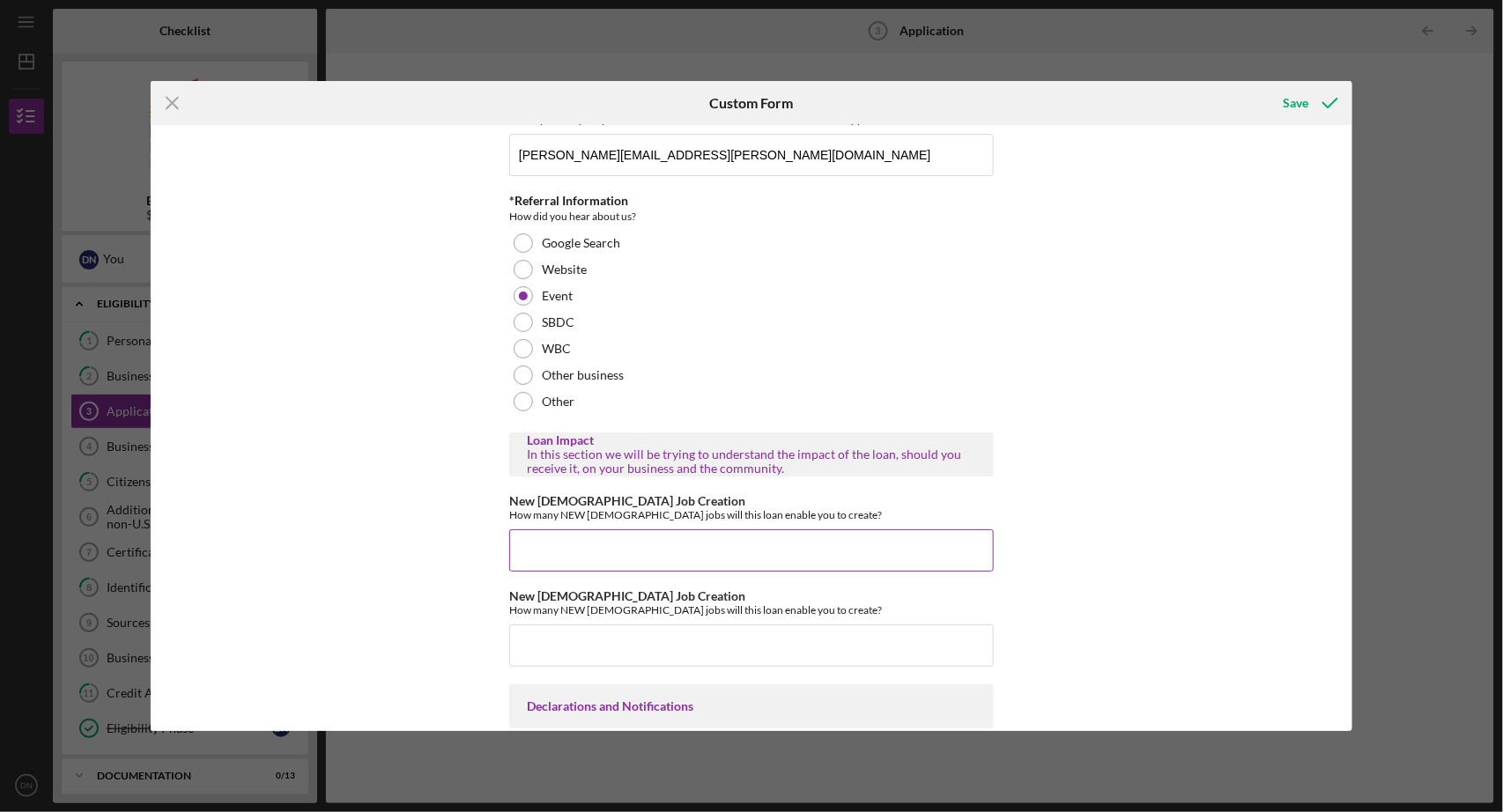
scroll to position [2107, 0]
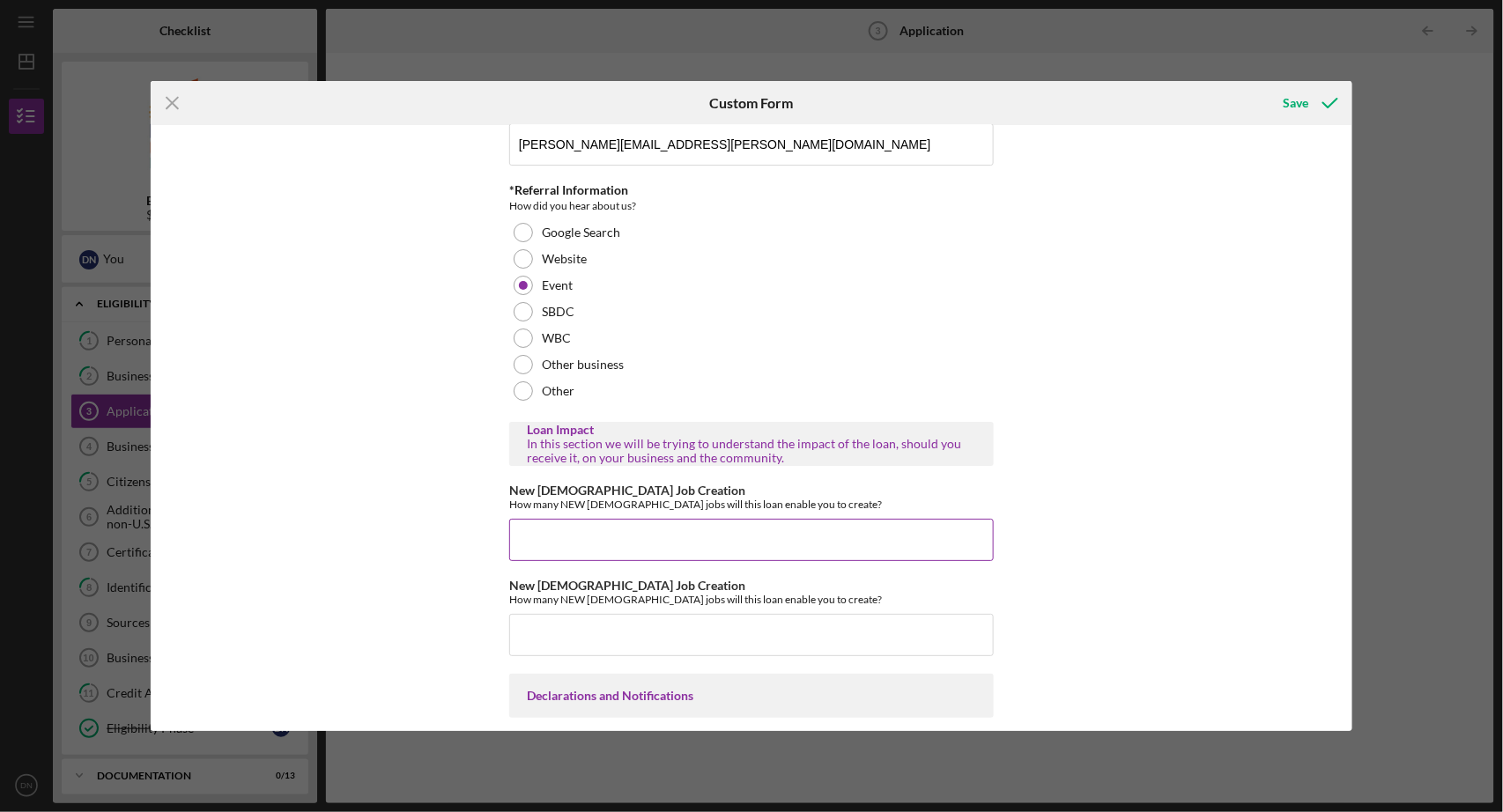
click at [583, 558] on input "New [DEMOGRAPHIC_DATA] Job Creation" at bounding box center [751, 540] width 484 height 42
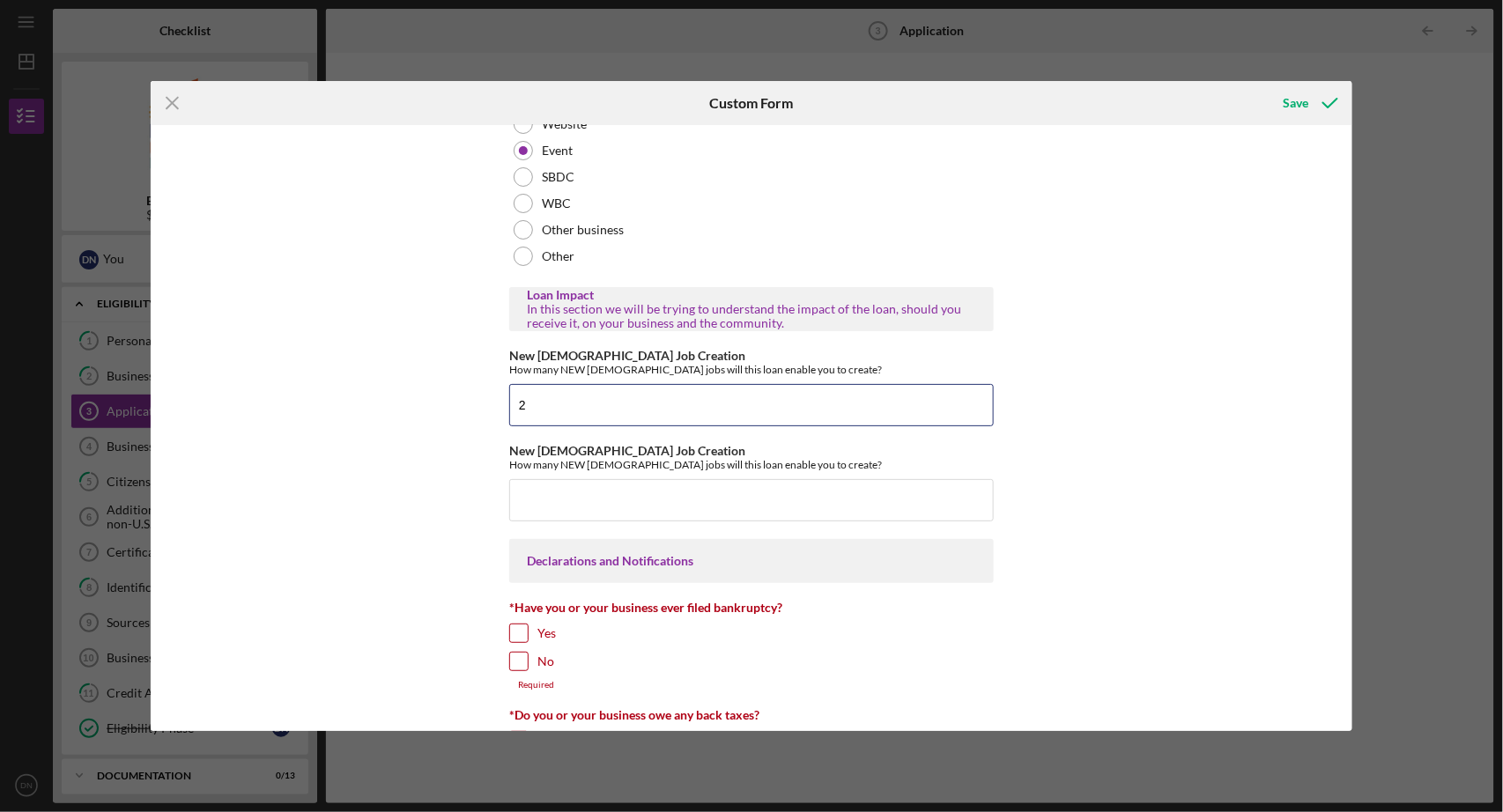
scroll to position [2260, 0]
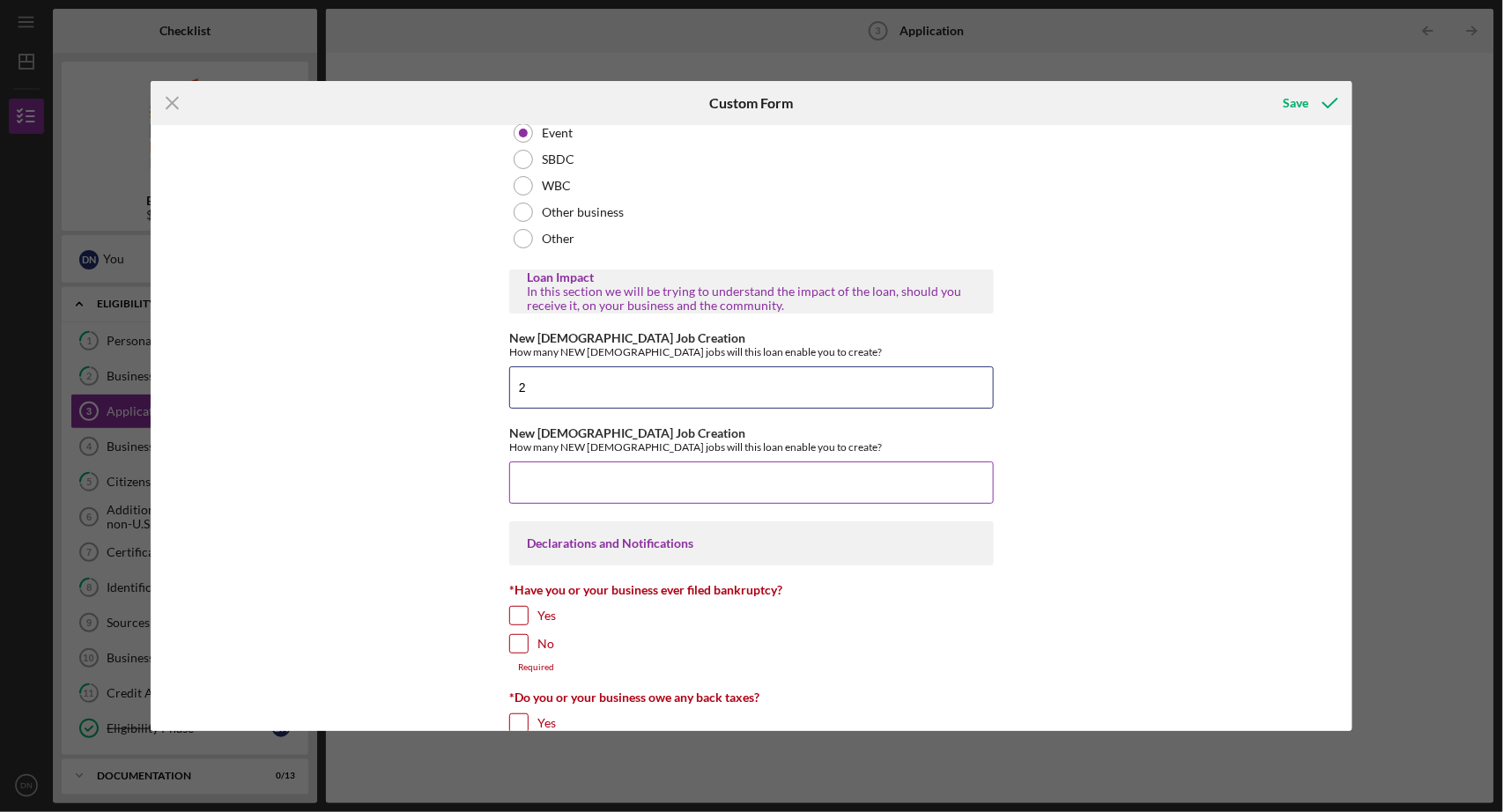
type input "2"
click at [555, 504] on input "New [DEMOGRAPHIC_DATA] Job Creation" at bounding box center [751, 482] width 484 height 42
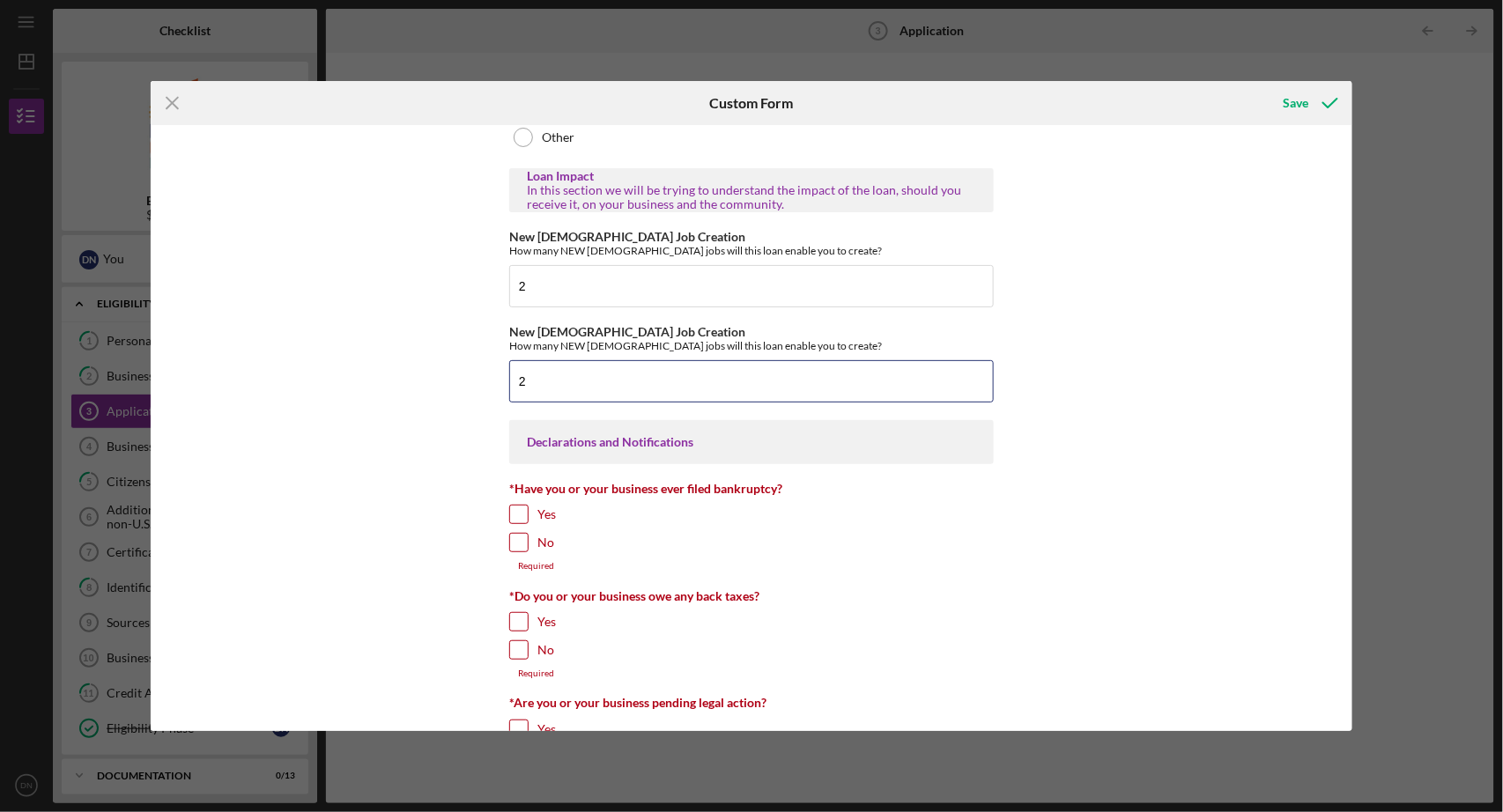
scroll to position [2410, 0]
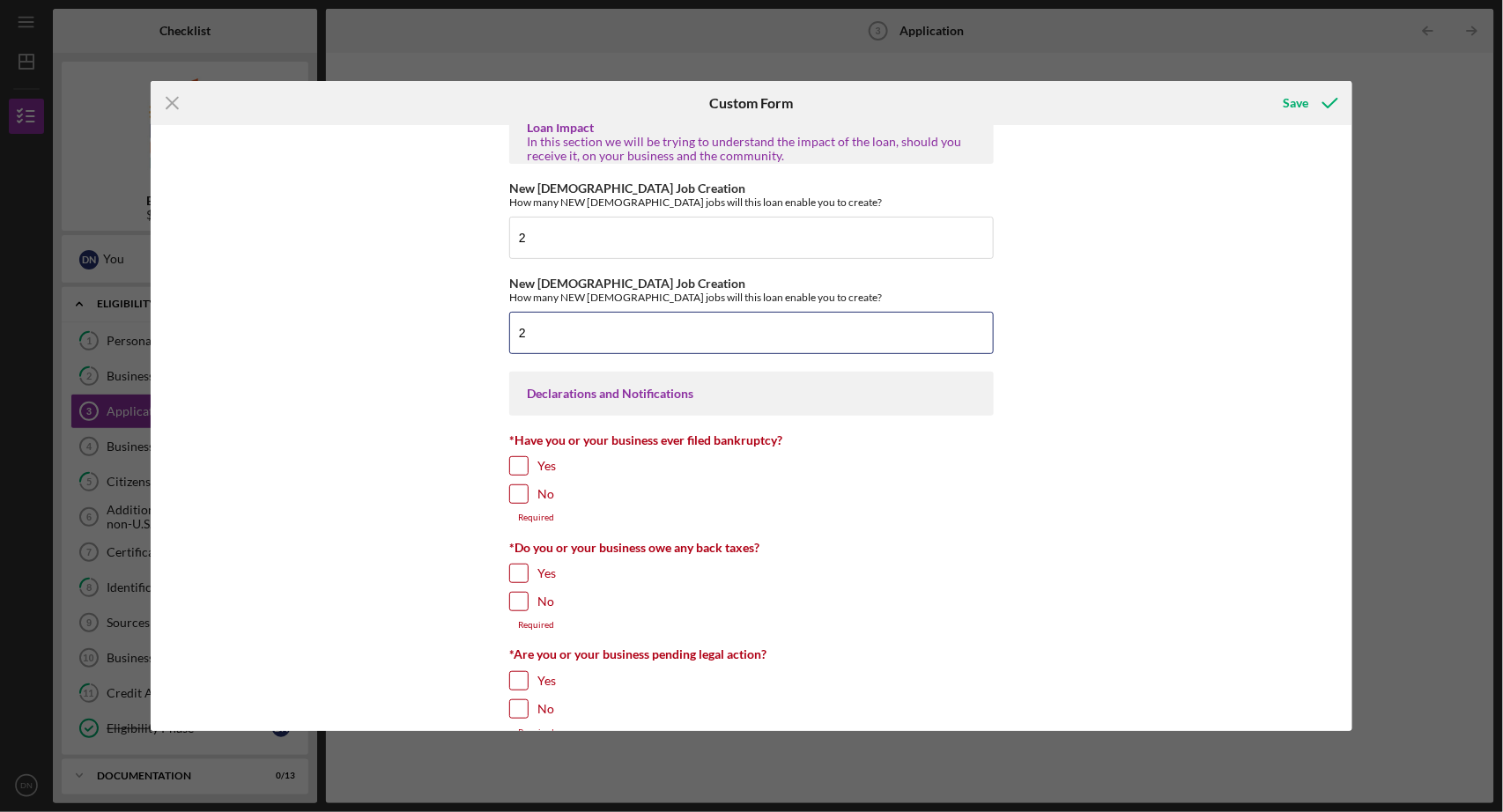
type input "2"
click at [525, 503] on input "No" at bounding box center [518, 493] width 17 height 17
checkbox input "true"
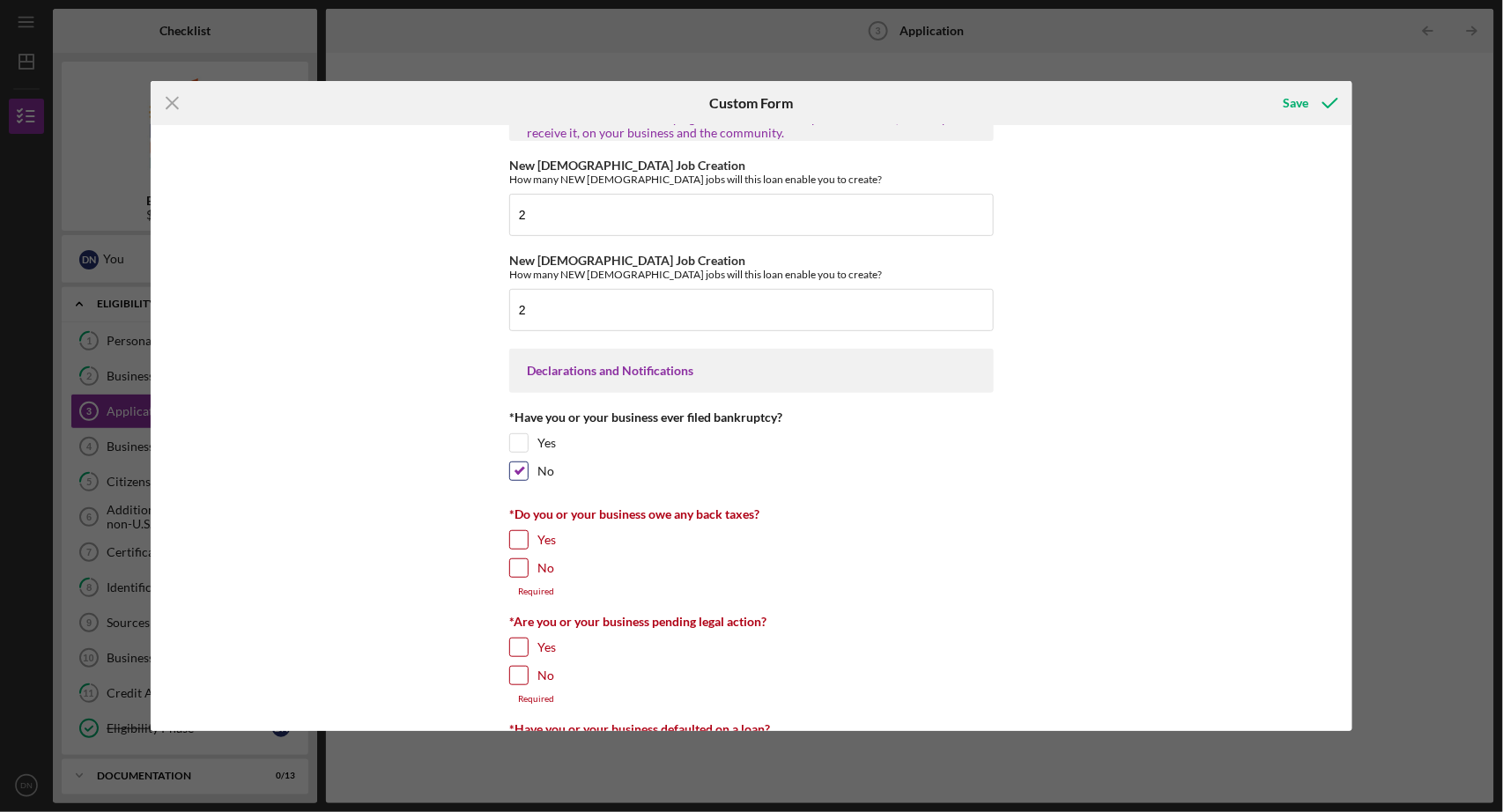
scroll to position [2446, 0]
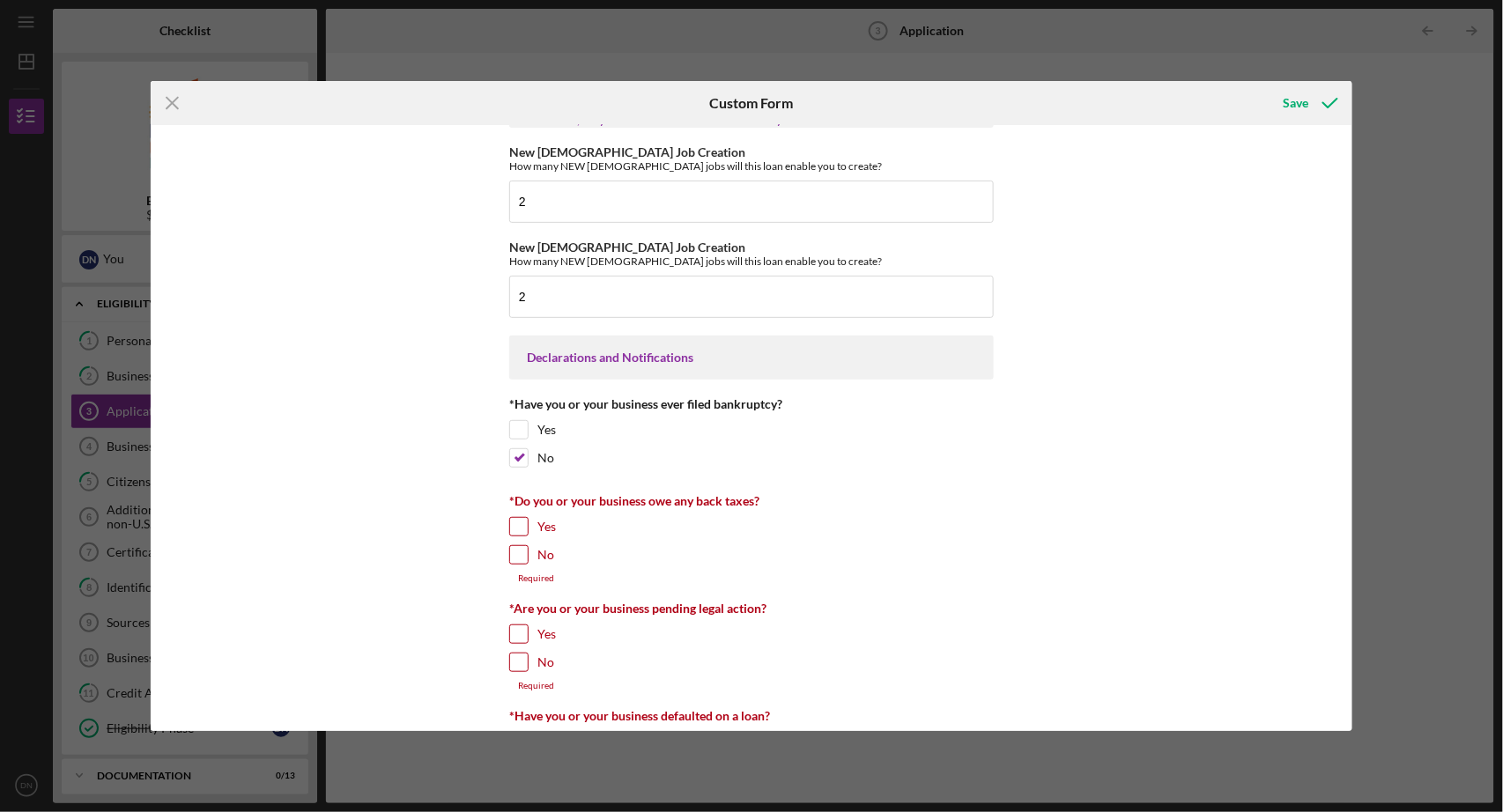
click at [512, 564] on input "No" at bounding box center [518, 554] width 17 height 17
checkbox input "true"
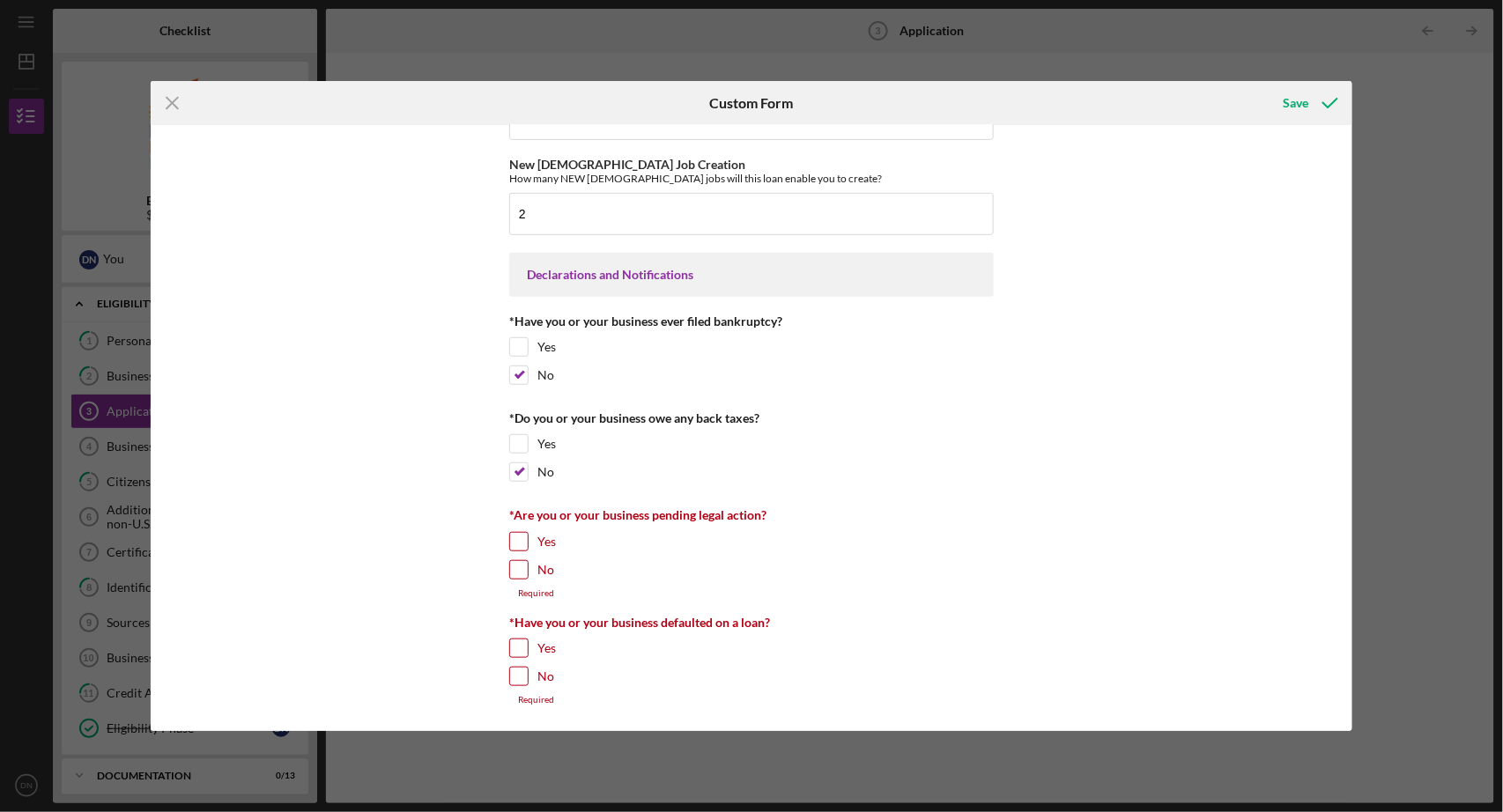
scroll to position [2565, 0]
click at [516, 561] on input "No" at bounding box center [518, 569] width 17 height 17
checkbox input "true"
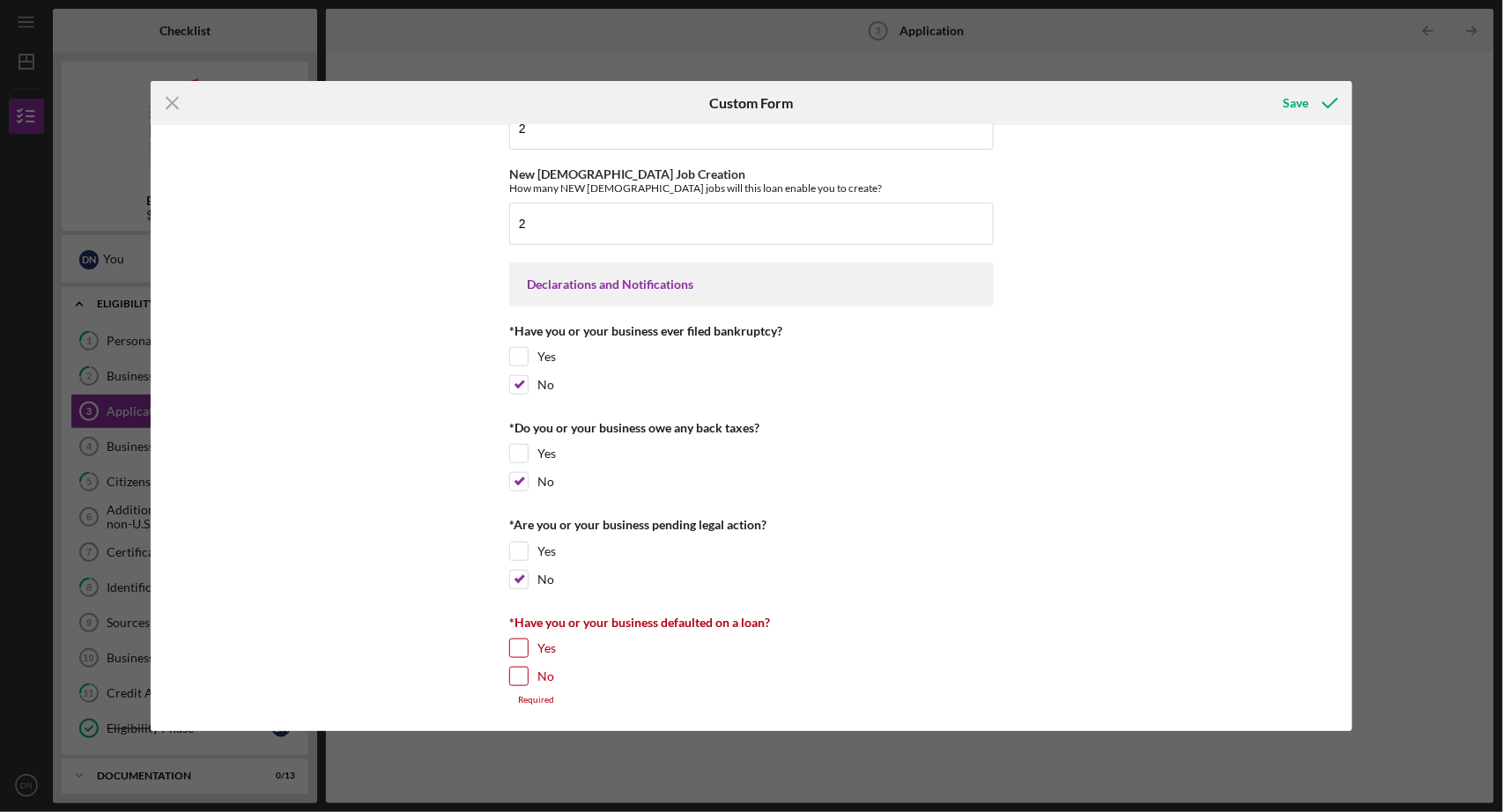
click at [514, 670] on input "No" at bounding box center [518, 676] width 17 height 17
checkbox input "true"
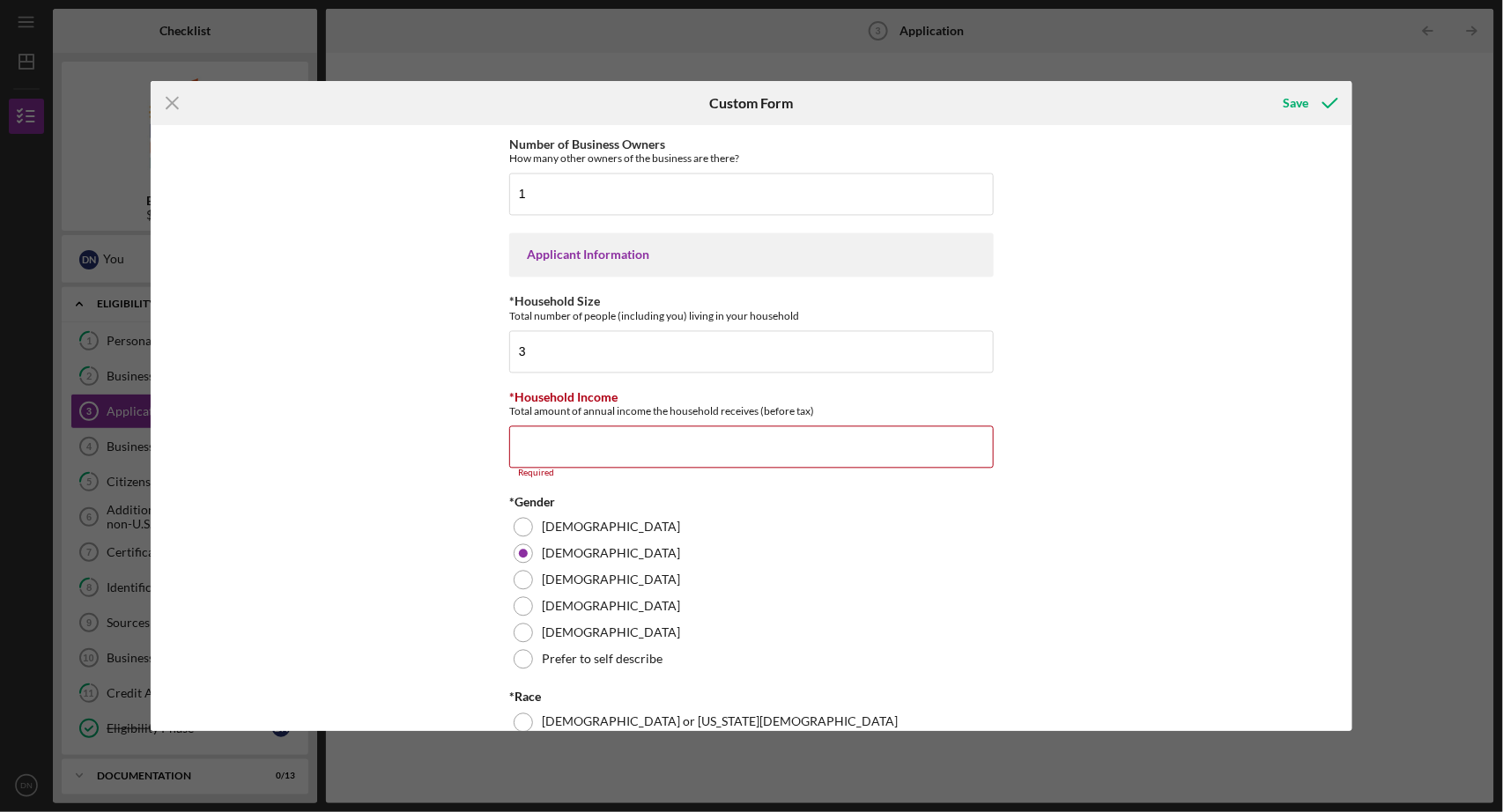
scroll to position [1131, 0]
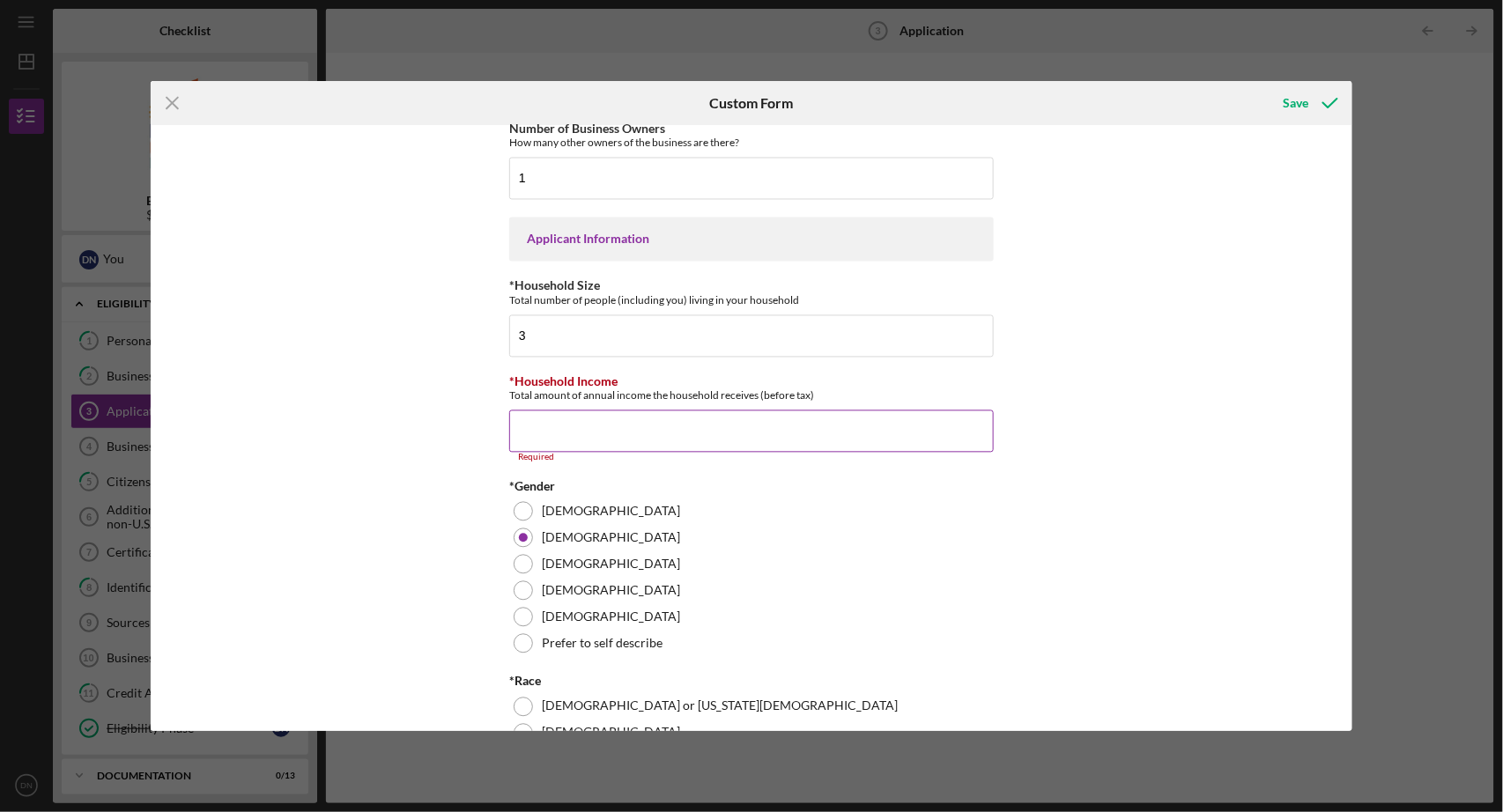
click at [548, 453] on input "*Household Income" at bounding box center [751, 431] width 484 height 42
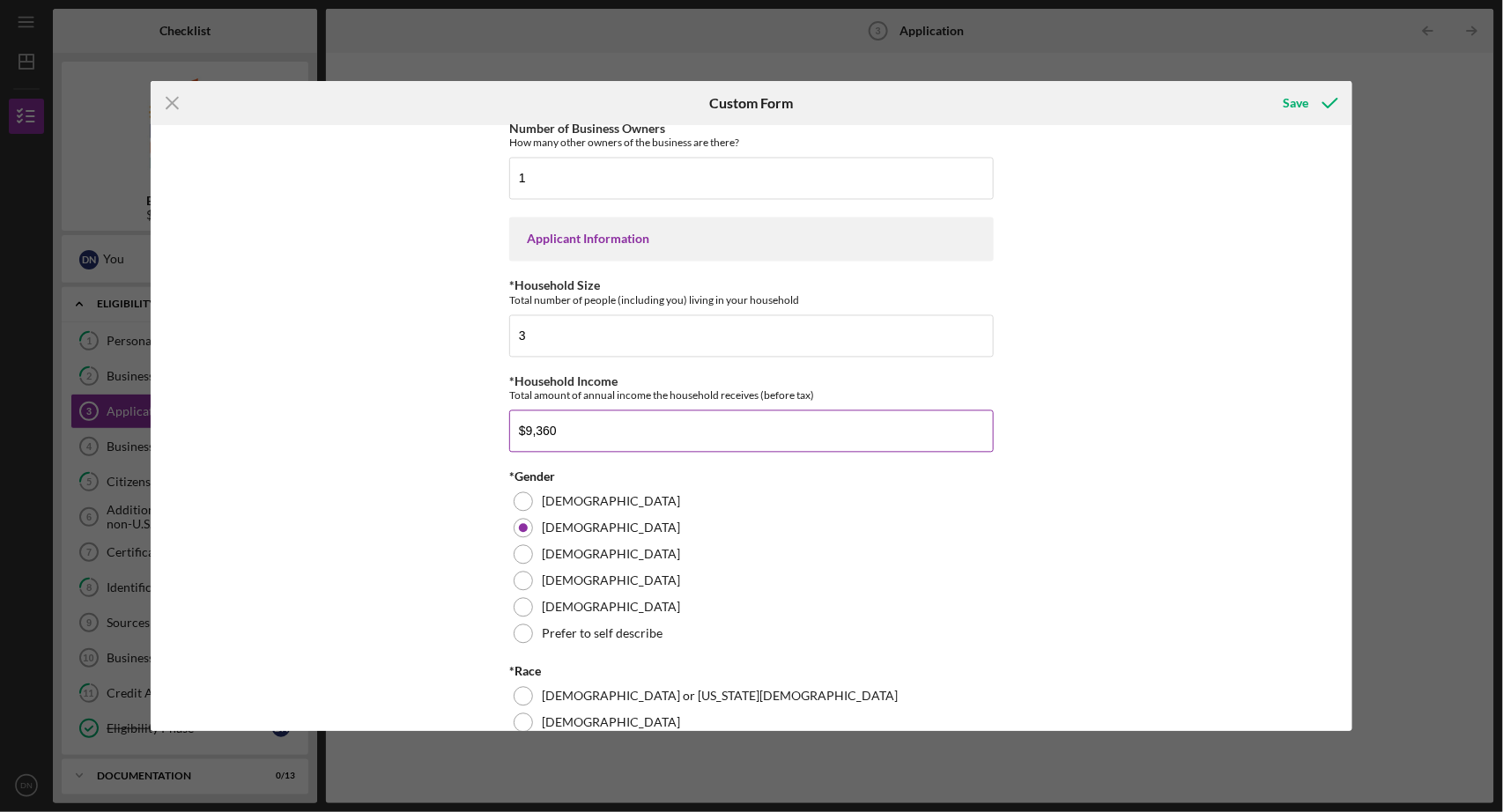
type input "$93,600"
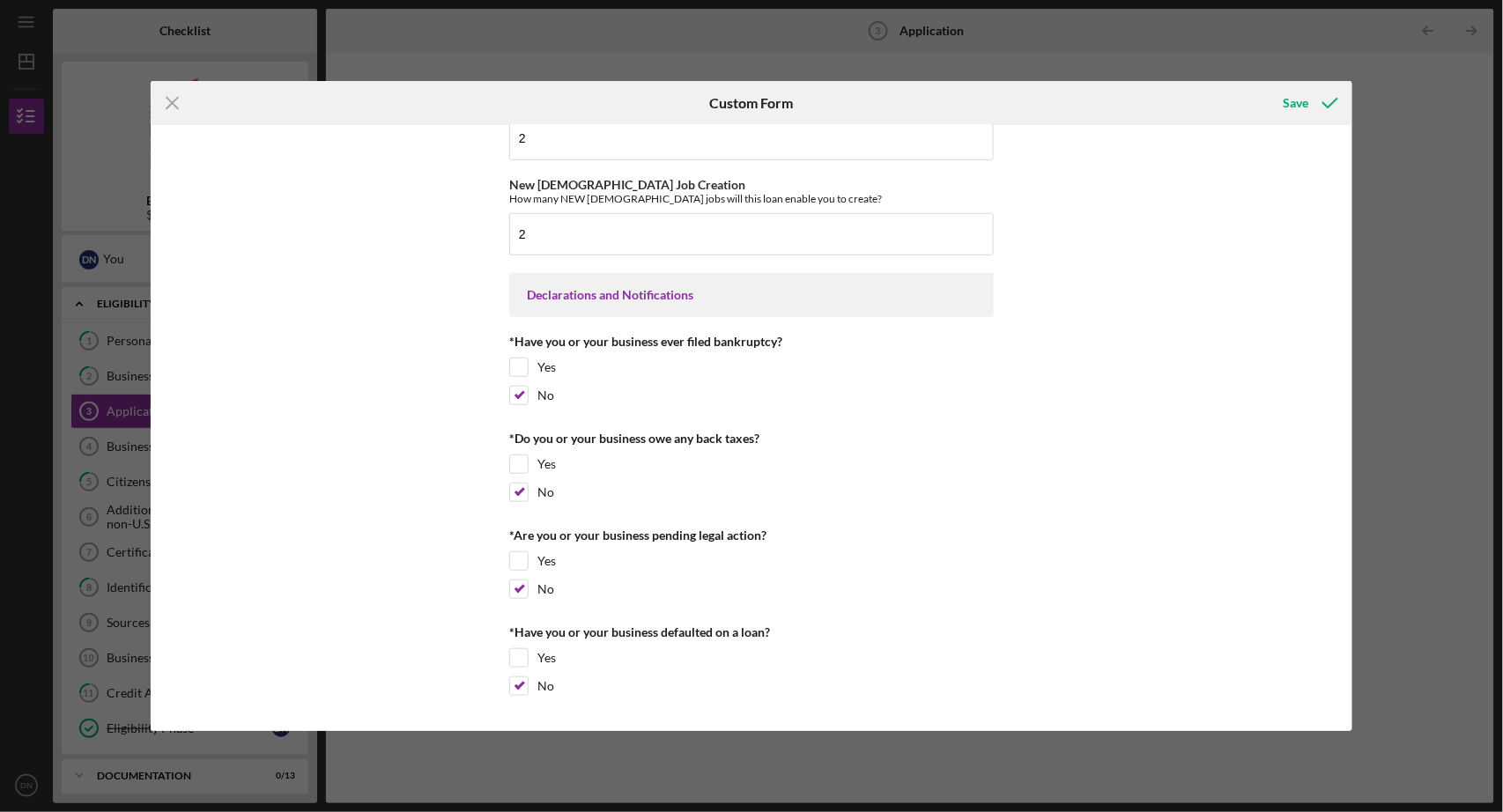
scroll to position [2529, 0]
drag, startPoint x: 370, startPoint y: 100, endPoint x: 376, endPoint y: 39, distance: 61.3
click at [376, 39] on div "Icon/Menu Close Custom Form Save Loan Amount Amount Requested $47,940 *Project …" at bounding box center [751, 406] width 1503 height 812
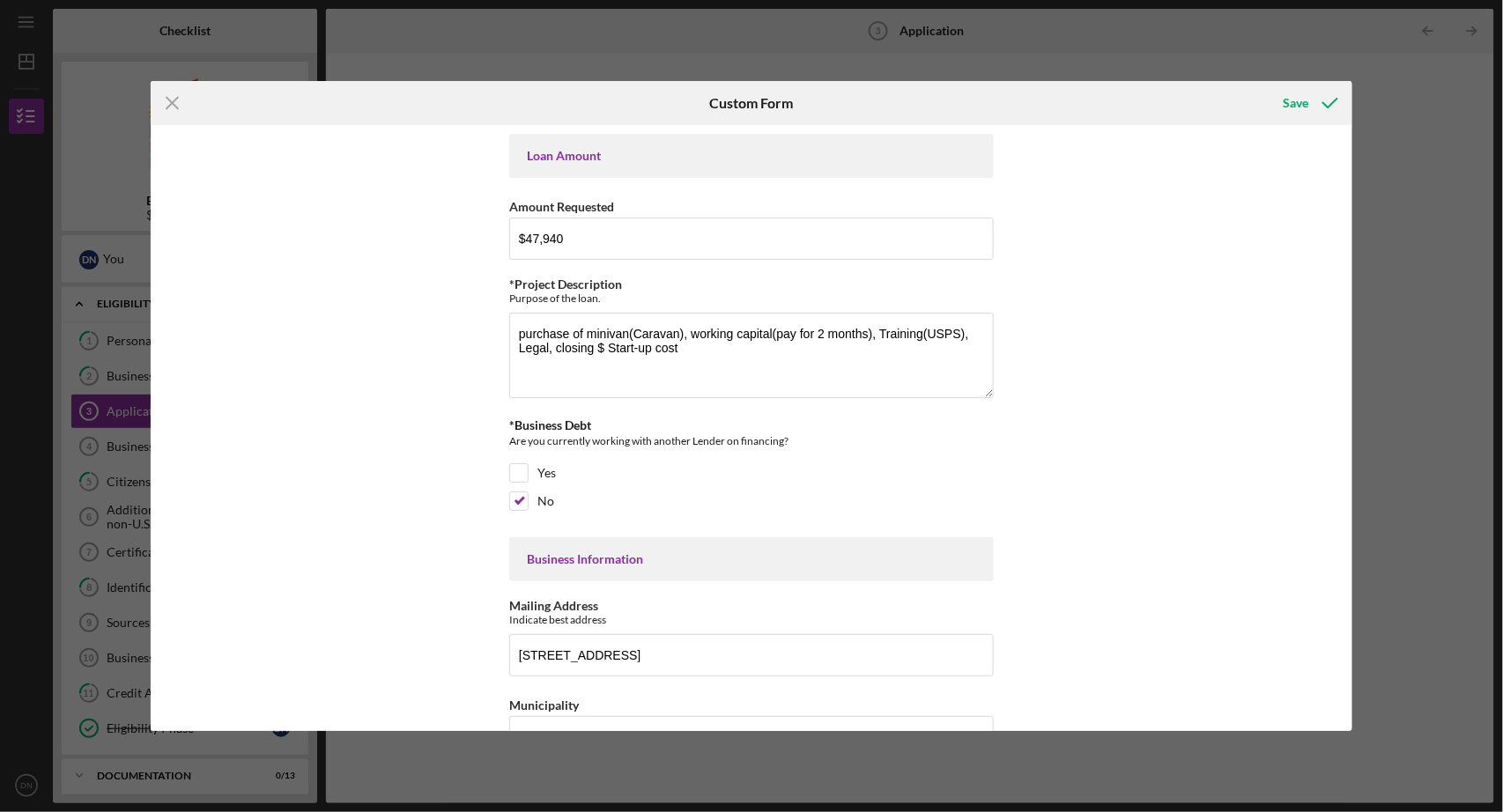
scroll to position [0, 0]
click at [1300, 103] on div "Save" at bounding box center [1296, 103] width 26 height 36
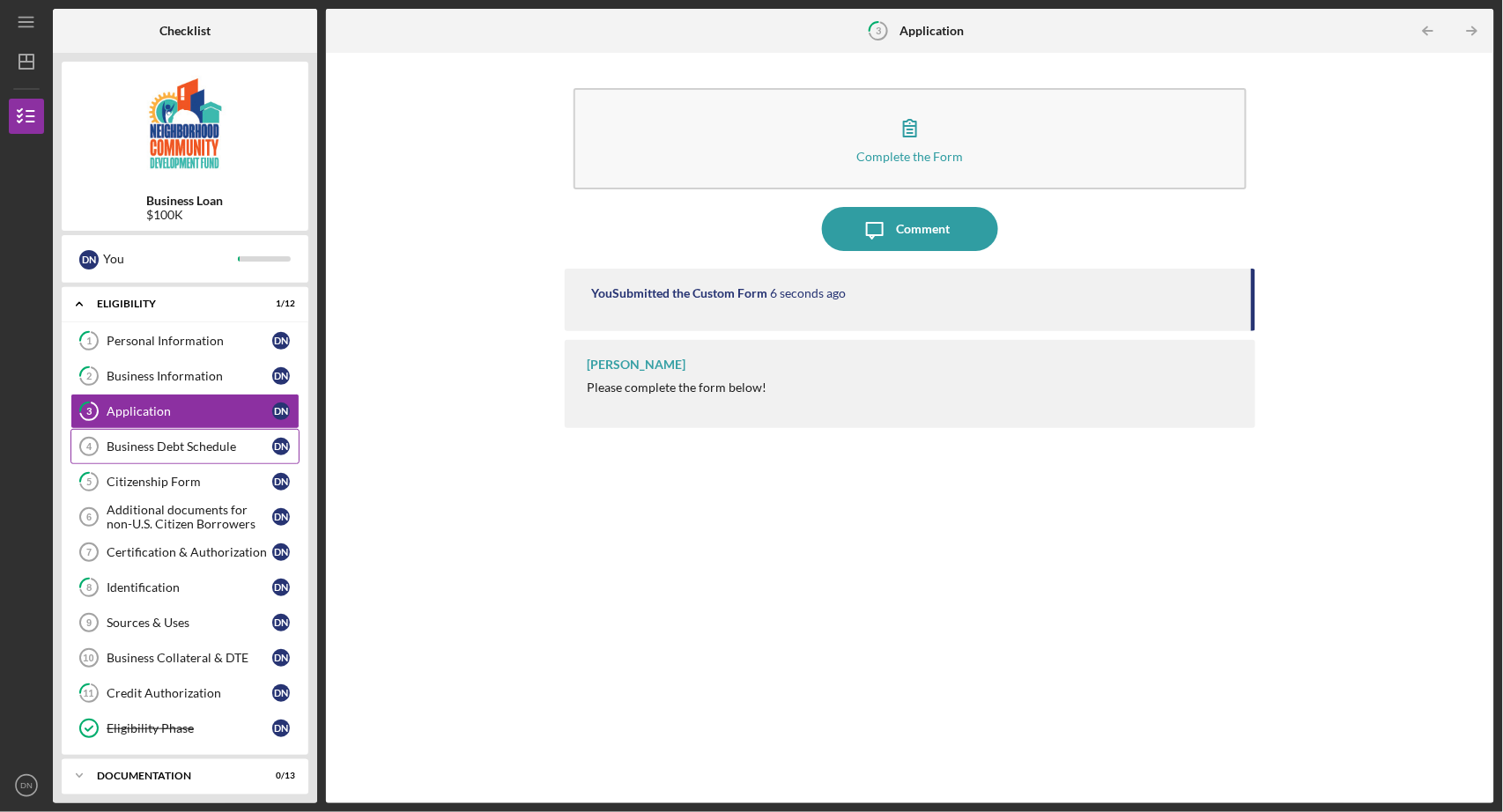
click at [145, 440] on link "Business Debt Schedule 4 Business Debt Schedule D N" at bounding box center [185, 447] width 229 height 36
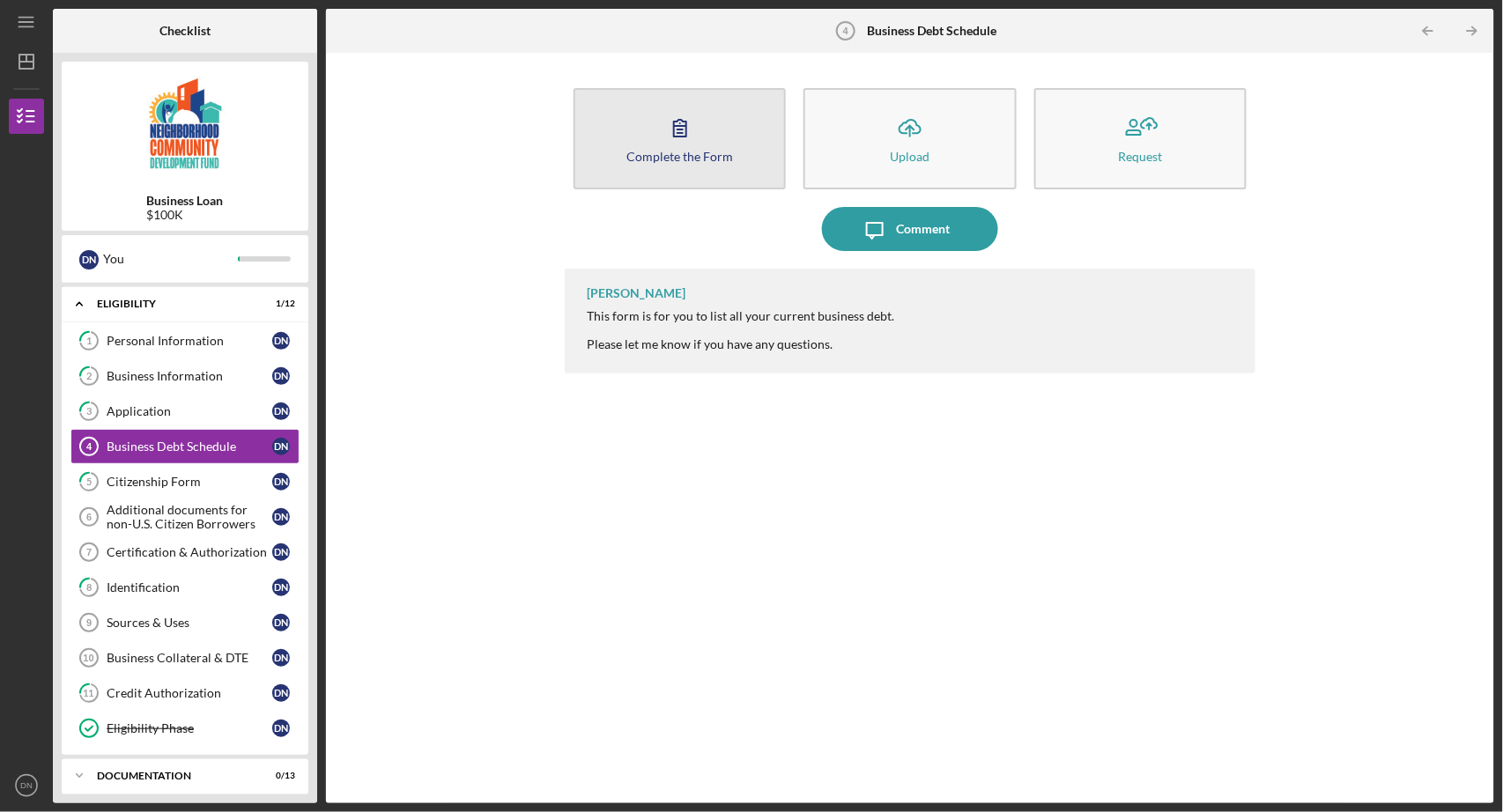
click at [678, 131] on icon "button" at bounding box center [680, 128] width 12 height 16
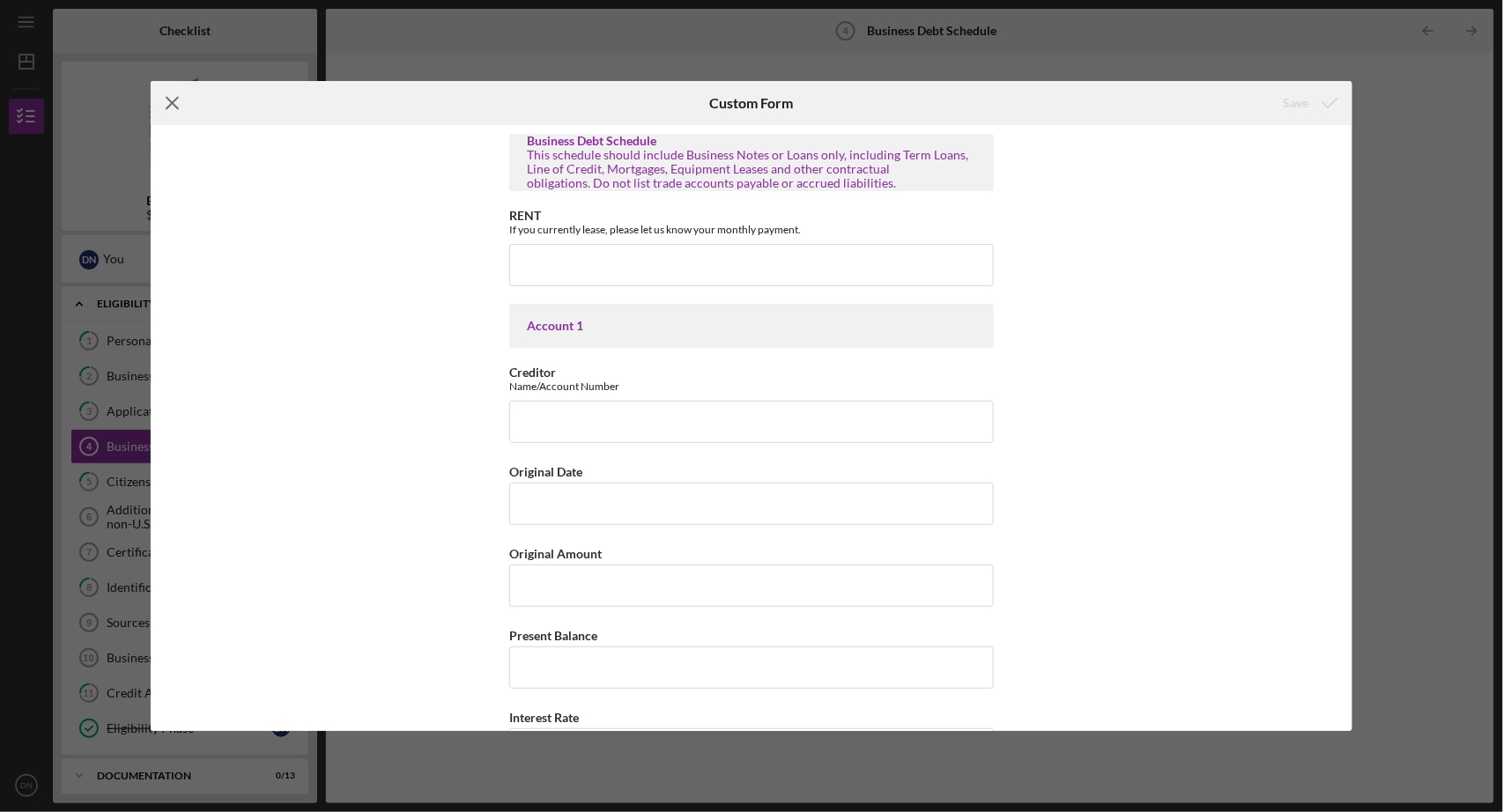
click at [170, 107] on icon "Icon/Menu Close" at bounding box center [173, 103] width 44 height 44
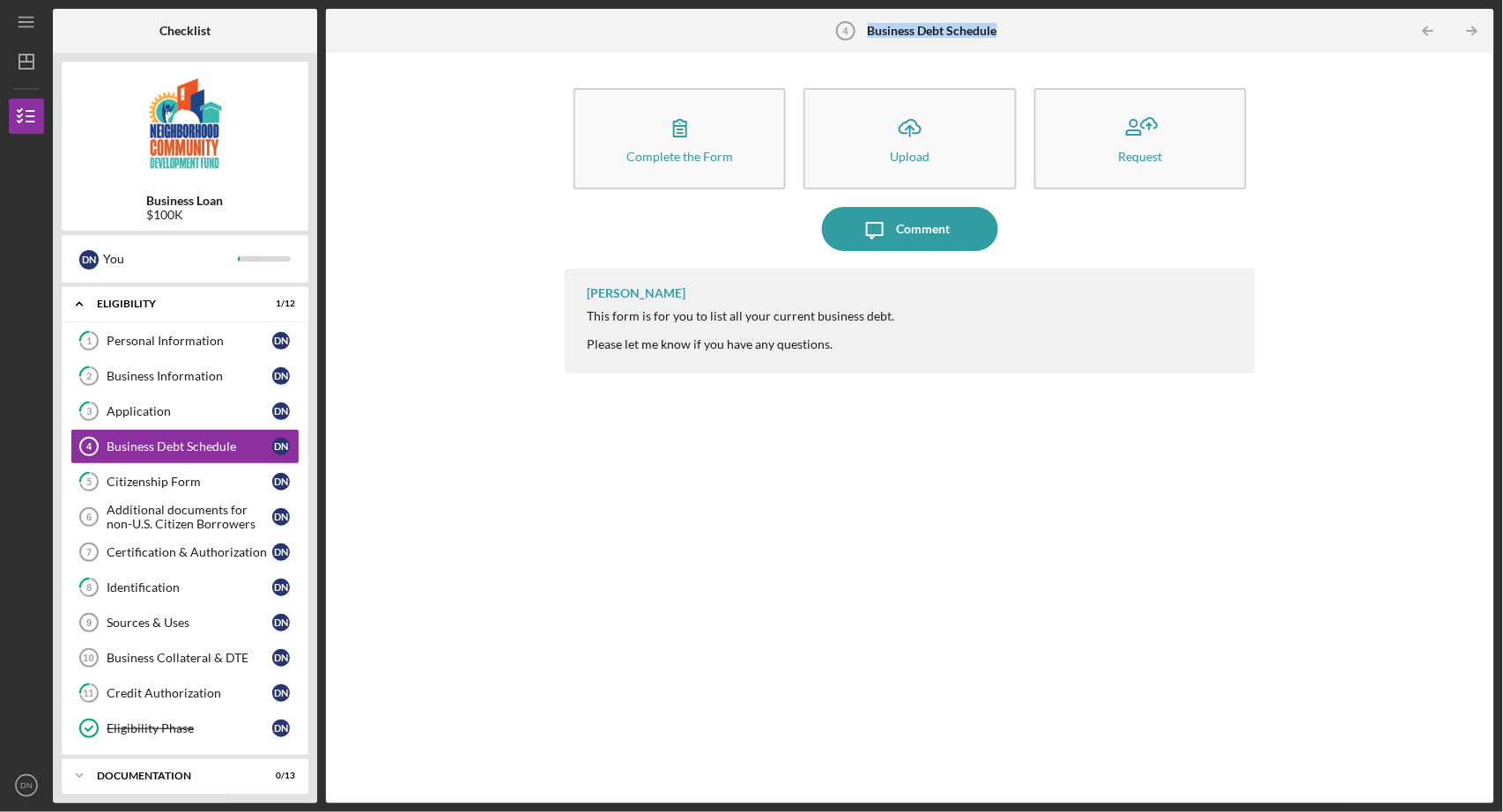
drag, startPoint x: 869, startPoint y: 28, endPoint x: 1000, endPoint y: 26, distance: 131.0
copy b "Business Debt Schedule"
